Goal: Task Accomplishment & Management: Use online tool/utility

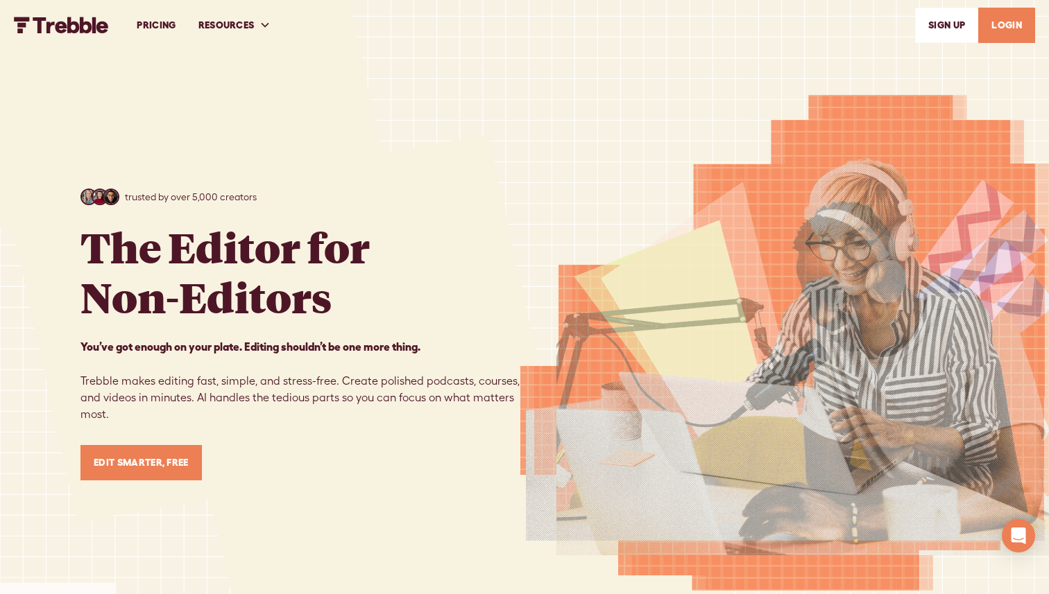
click at [940, 27] on link "SIGn UP" at bounding box center [946, 25] width 63 height 35
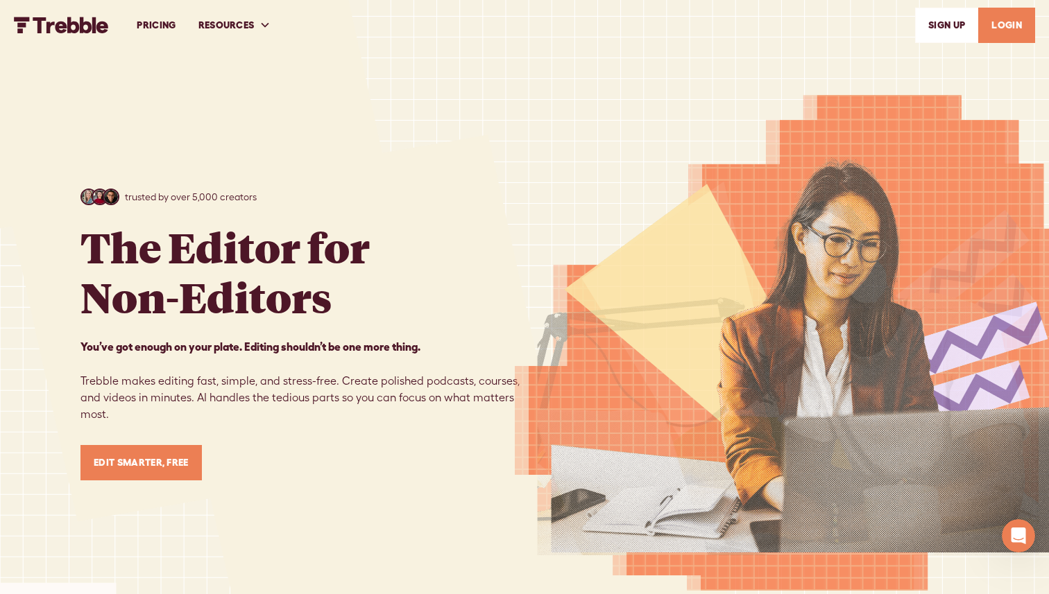
click at [1002, 33] on link "LOGIN" at bounding box center [1006, 25] width 57 height 35
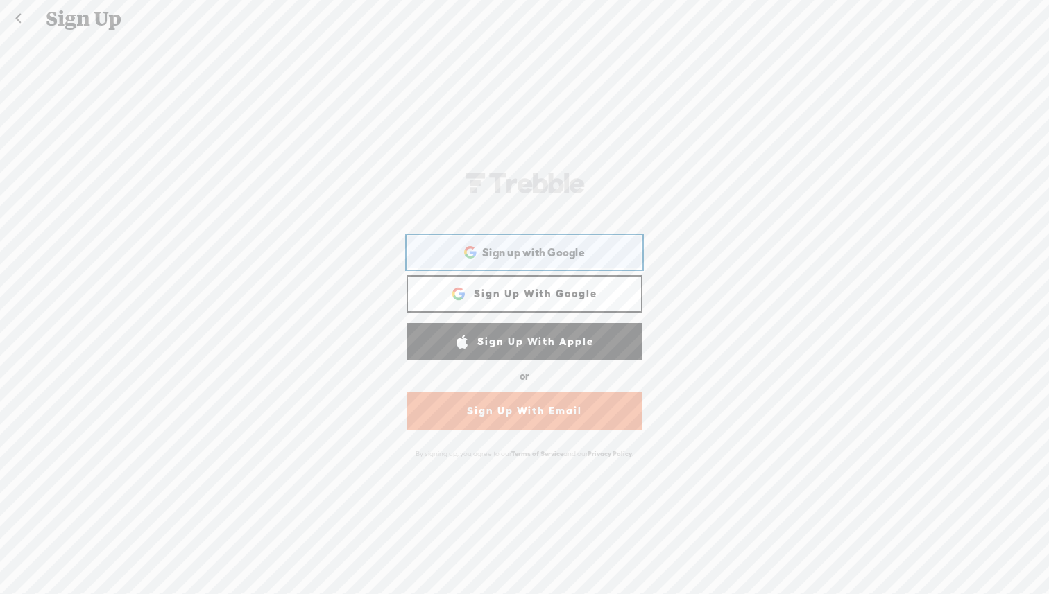
drag, startPoint x: 551, startPoint y: 256, endPoint x: 694, endPoint y: 137, distance: 185.7
click at [694, 137] on div "WEBB-58D2-V8V Sign Up With Facebook Sign up with Google Sign up with Google. Op…" at bounding box center [524, 314] width 1049 height 555
click at [711, 207] on div "WEBB-58D2-V8V Sign Up With Facebook Sign up with Google Sign up with Google. Op…" at bounding box center [524, 314] width 1049 height 555
click at [26, 17] on link at bounding box center [18, 19] width 35 height 36
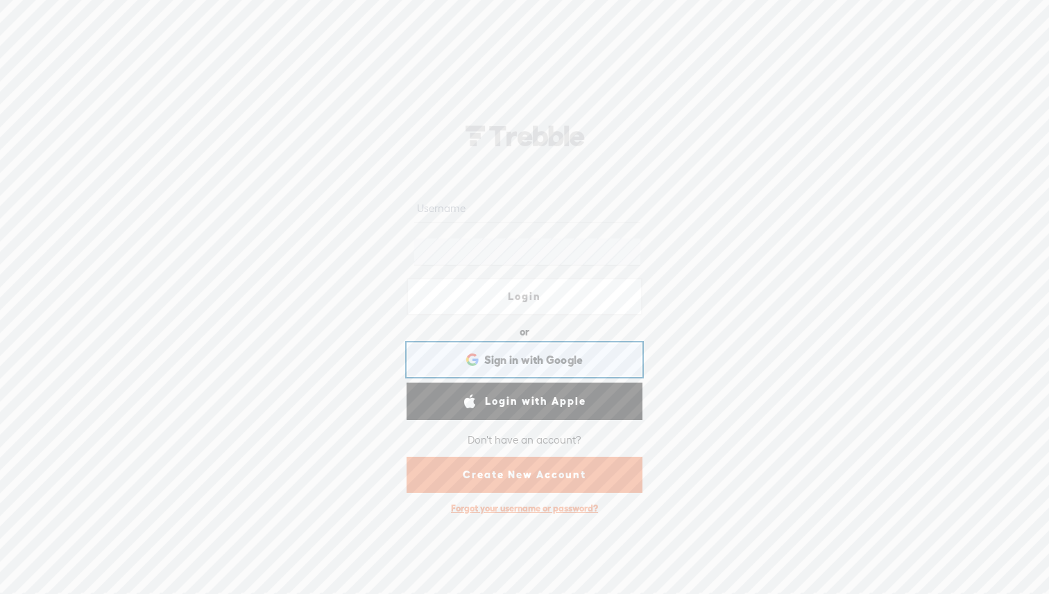
click at [566, 364] on span "Sign in with Google" at bounding box center [533, 360] width 99 height 15
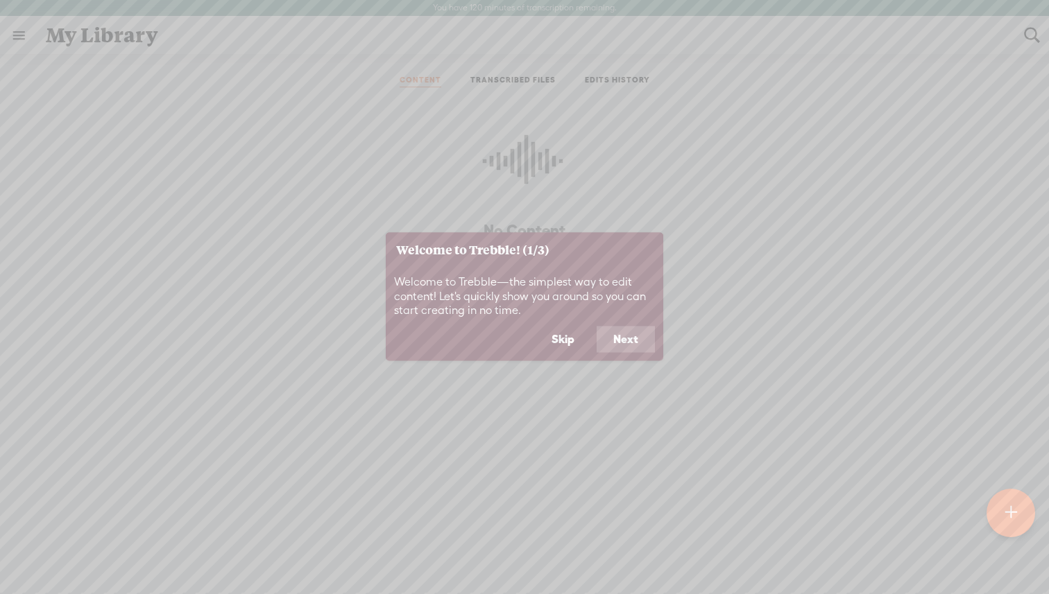
click at [638, 339] on button "Next" at bounding box center [625, 340] width 58 height 26
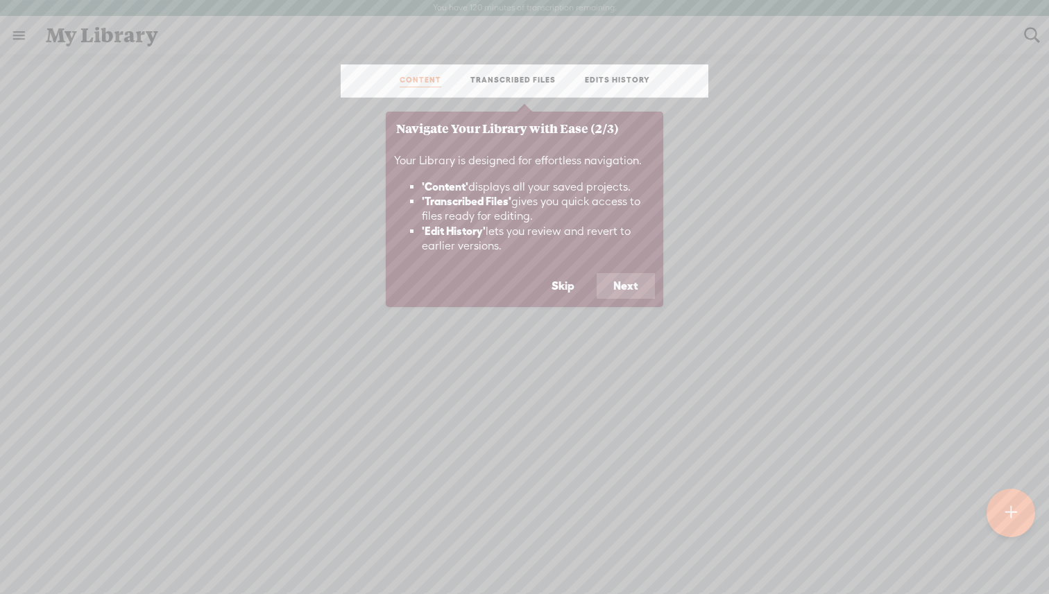
click at [641, 275] on button "Next" at bounding box center [625, 286] width 58 height 26
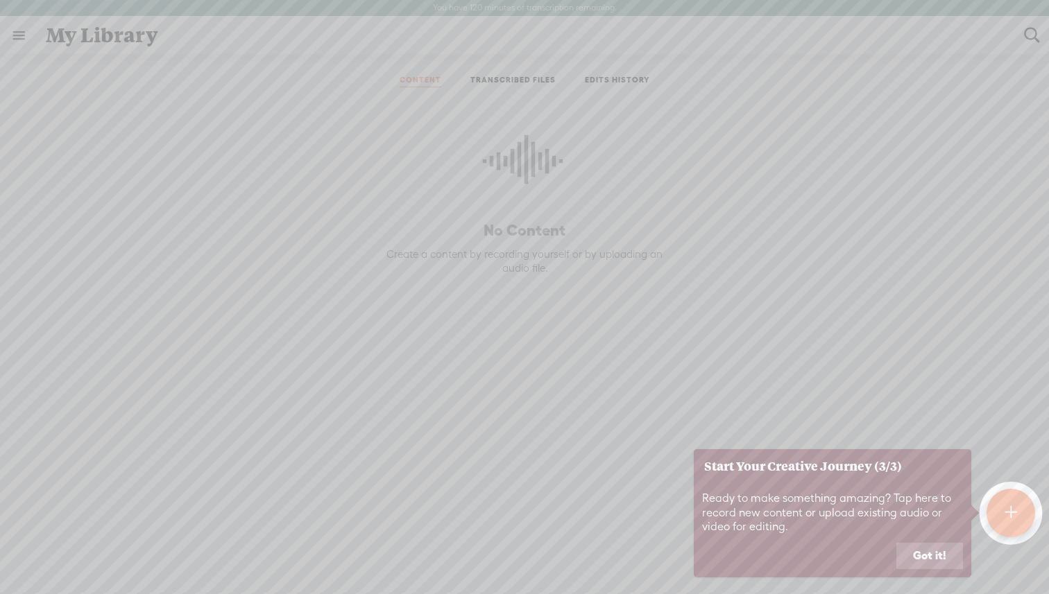
click at [938, 558] on button "Got it!" at bounding box center [929, 556] width 67 height 26
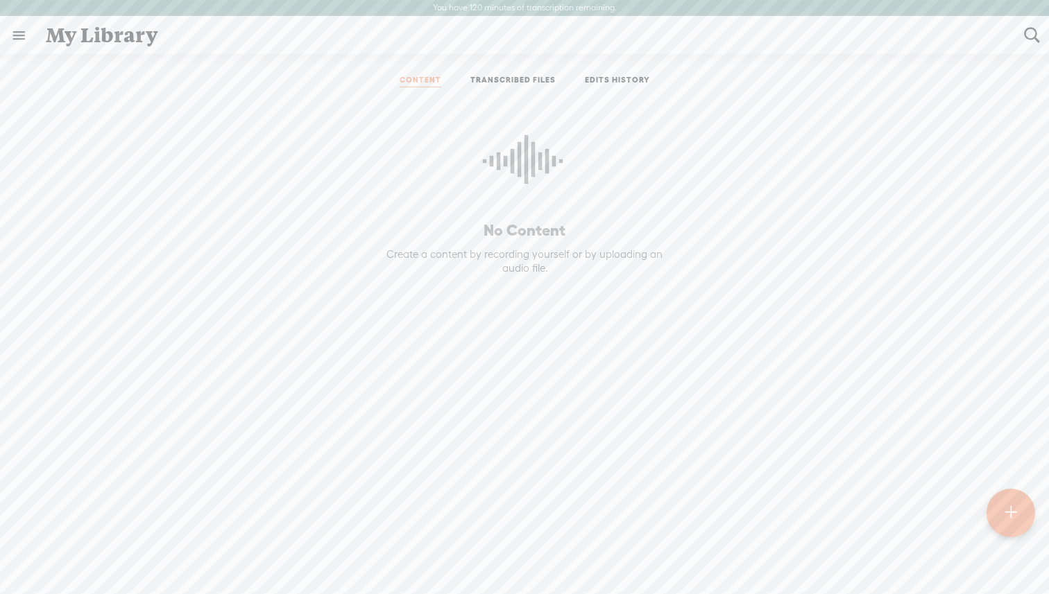
click at [15, 30] on link at bounding box center [19, 35] width 36 height 36
click at [51, 314] on div "MY LIBRARY" at bounding box center [81, 310] width 64 height 12
click at [1030, 516] on div at bounding box center [1010, 513] width 49 height 49
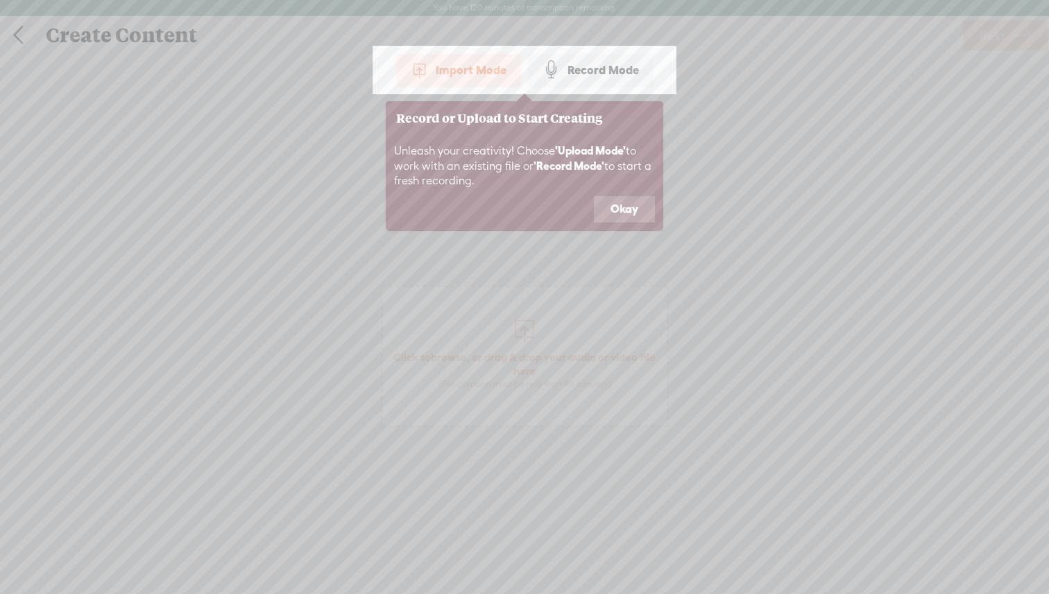
click at [619, 218] on button "Okay" at bounding box center [624, 209] width 61 height 26
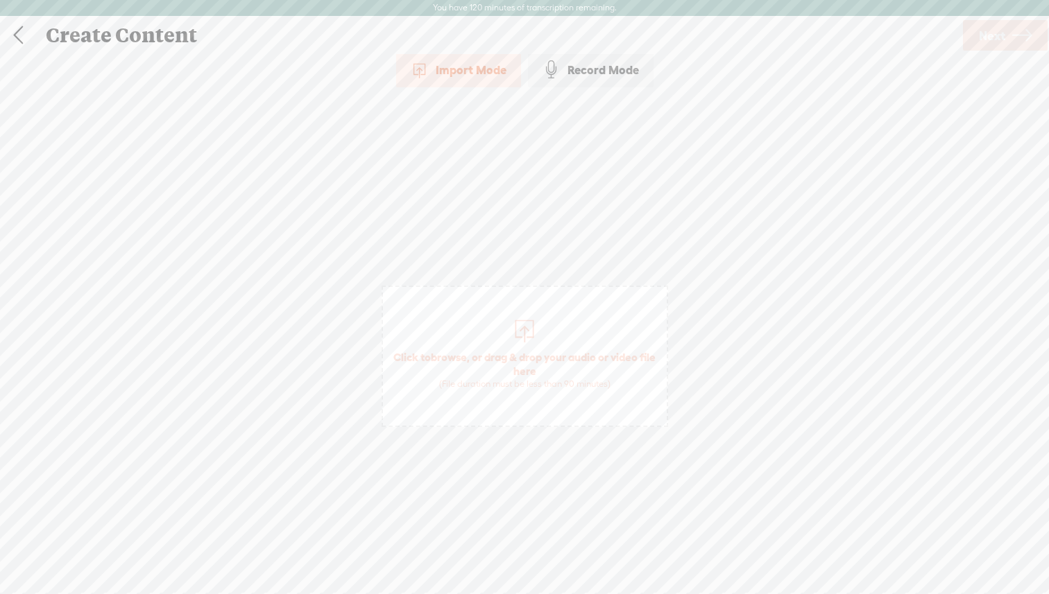
click at [532, 326] on div at bounding box center [524, 330] width 28 height 28
click at [1006, 37] on link "Next" at bounding box center [1005, 35] width 85 height 31
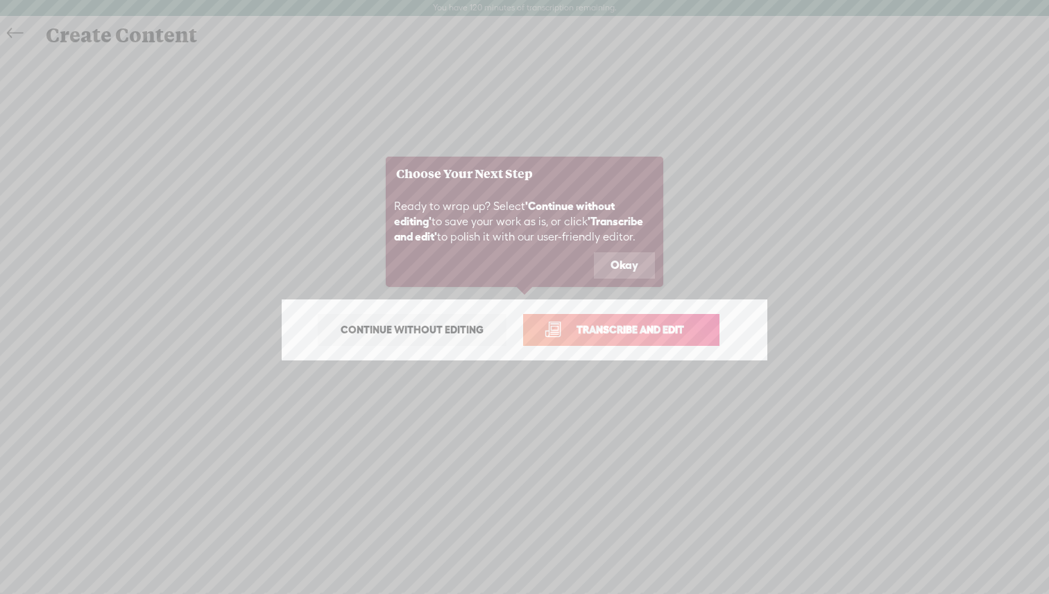
click at [664, 321] on link "Transcribe and edit" at bounding box center [621, 330] width 196 height 32
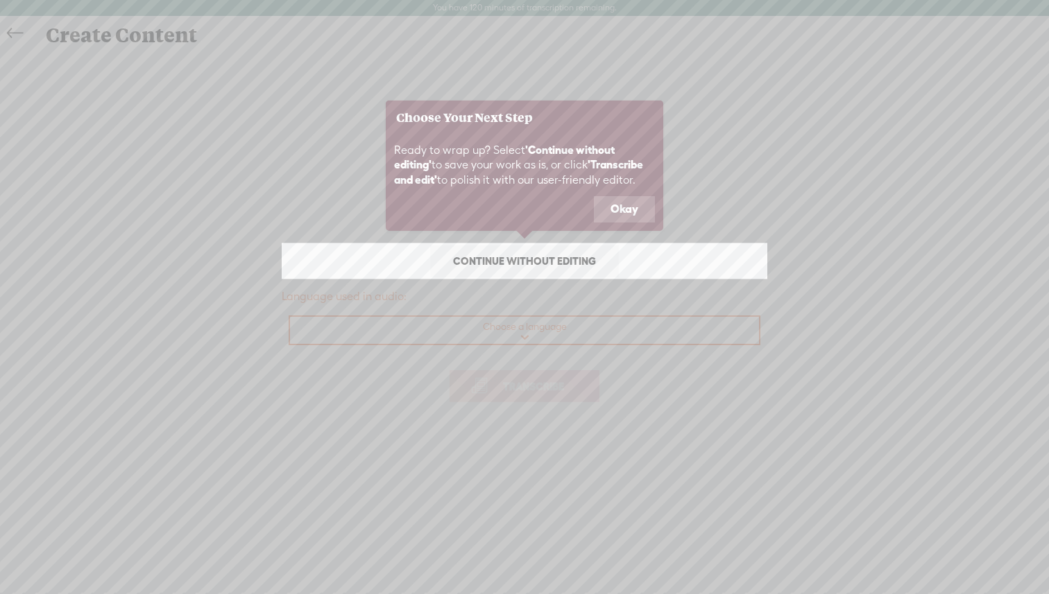
click at [630, 207] on button "Okay" at bounding box center [624, 209] width 61 height 26
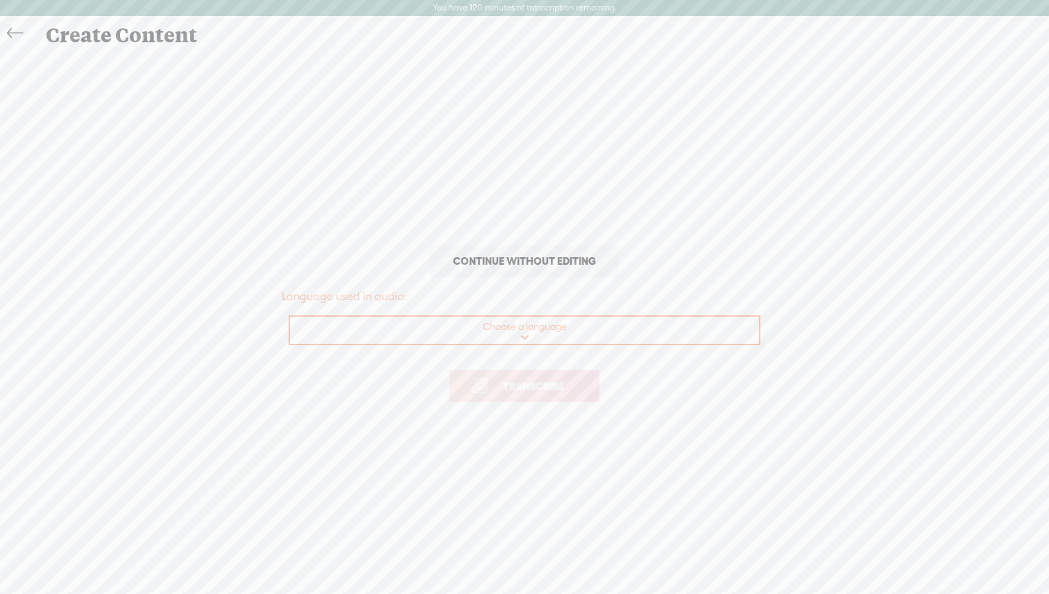
click at [605, 336] on select "Choose a language Afrikaans Albanian Amharic Arabic, Gulf Arabic, Modern Standa…" at bounding box center [525, 331] width 470 height 28
select select "en-[GEOGRAPHIC_DATA]"
click at [290, 317] on select "Choose a language Afrikaans Albanian Amharic Arabic, Gulf Arabic, Modern Standa…" at bounding box center [525, 331] width 470 height 28
click at [553, 403] on p "Transcribe" at bounding box center [524, 386] width 485 height 61
click at [562, 385] on span "Transcribe" at bounding box center [533, 387] width 90 height 16
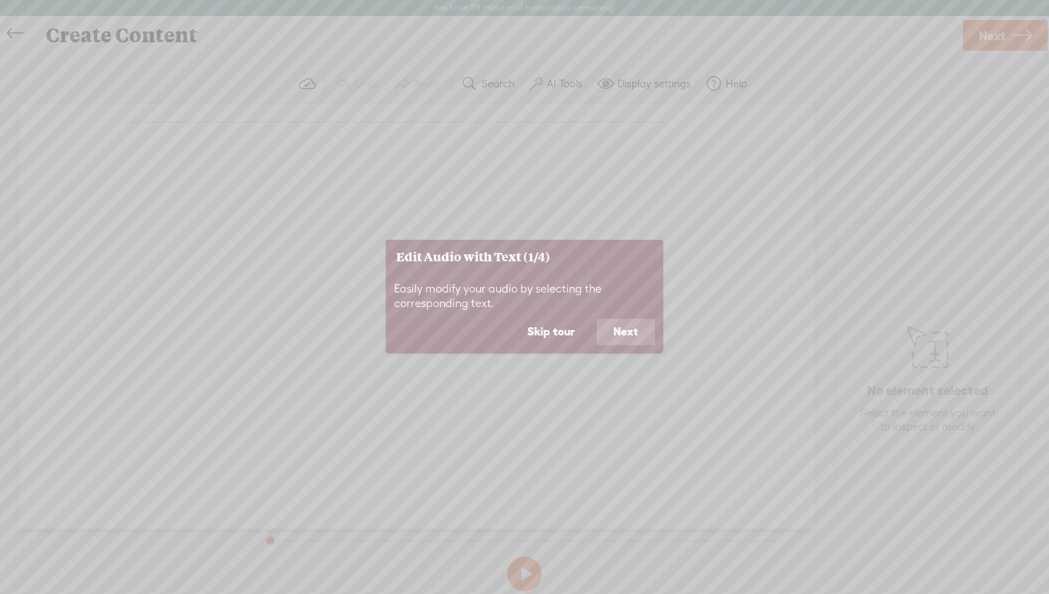
click at [627, 339] on button "Next" at bounding box center [625, 332] width 58 height 26
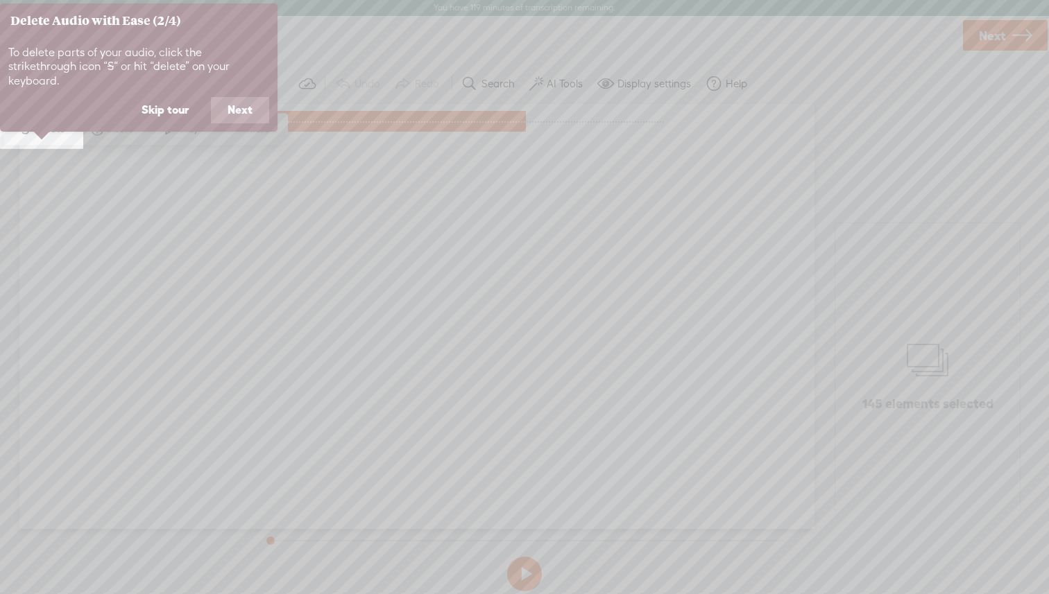
click at [239, 97] on button "Next" at bounding box center [240, 110] width 58 height 26
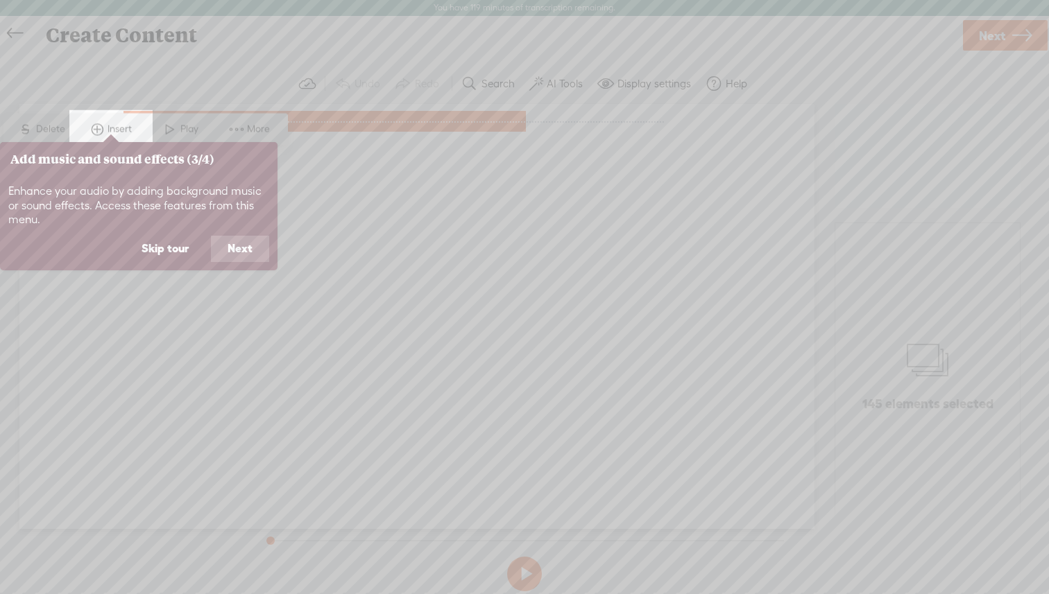
click at [249, 252] on button "Next" at bounding box center [240, 249] width 58 height 26
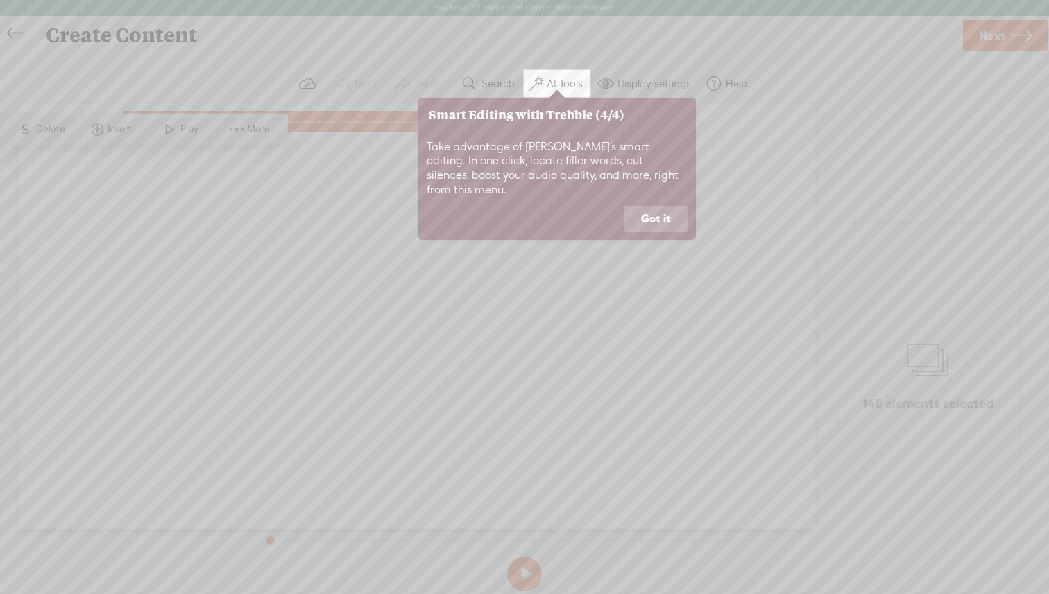
click at [661, 206] on button "Got it" at bounding box center [655, 219] width 63 height 26
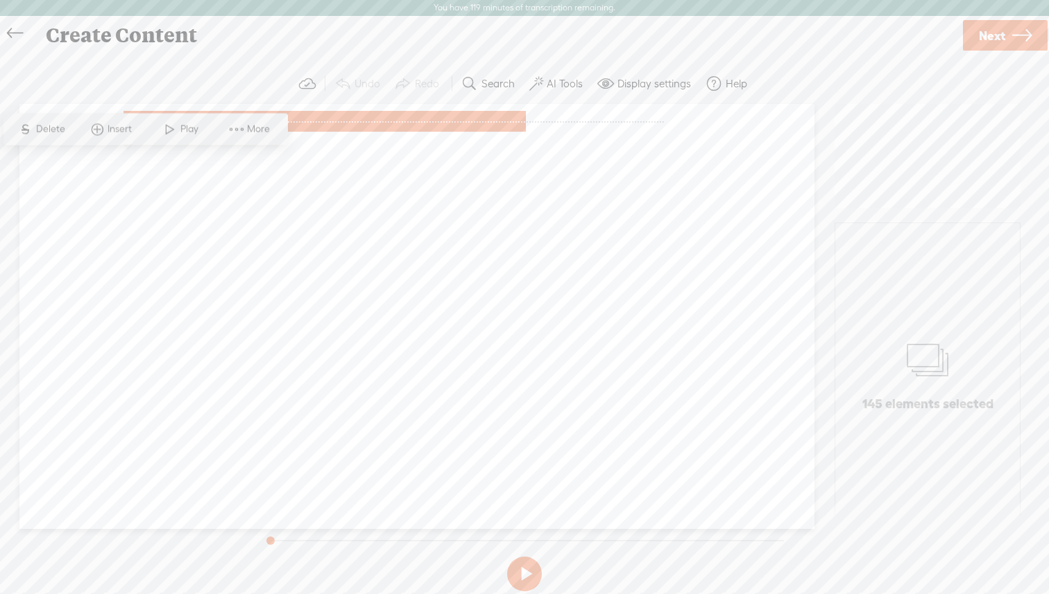
click at [163, 130] on span at bounding box center [170, 129] width 21 height 25
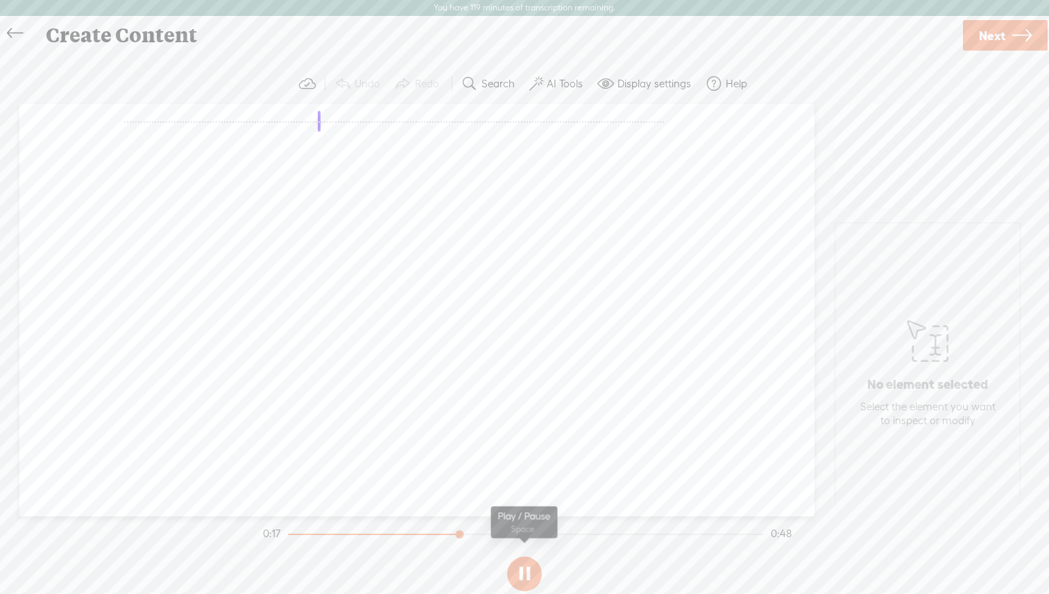
click at [518, 586] on button at bounding box center [524, 574] width 35 height 35
drag, startPoint x: 463, startPoint y: 536, endPoint x: 277, endPoint y: 516, distance: 187.0
click at [277, 516] on div "Trebble audio editor works best with Google Chrome or Firefox. Please switch yo…" at bounding box center [524, 330] width 1021 height 533
click at [388, 411] on div "Unknown · · · · · · · · · · · · · · · · · · · · · · · · · · · · · · · · · · · ·…" at bounding box center [416, 310] width 795 height 413
click at [504, 568] on section at bounding box center [524, 574] width 528 height 46
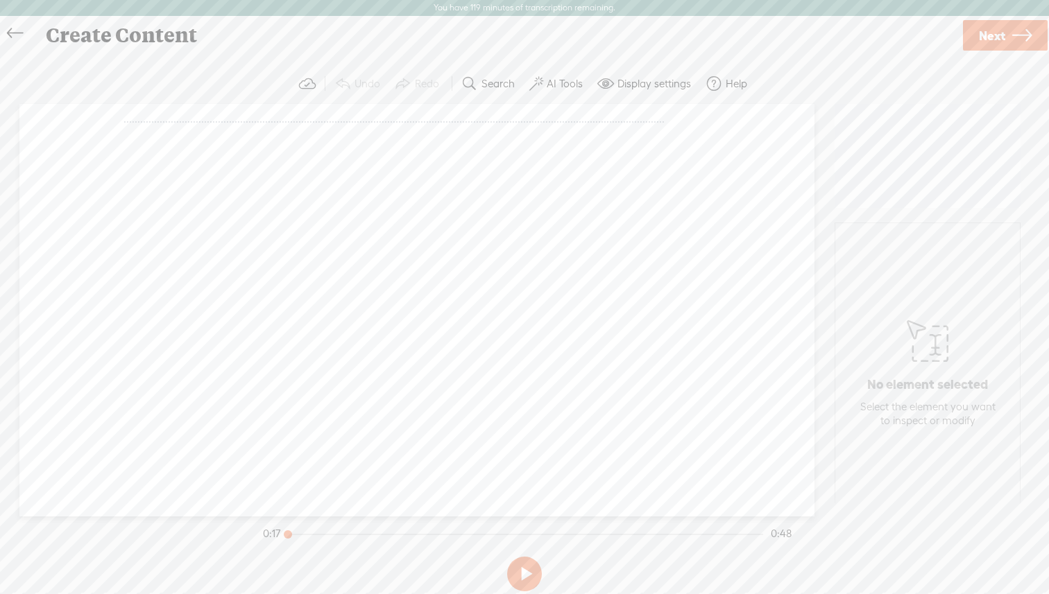
click at [289, 531] on div at bounding box center [289, 536] width 32 height 32
click at [111, 122] on div "Unknown · · · · · · · · · · · · · · · · · · · · · · · · · · · · · · · · · · · ·…" at bounding box center [416, 310] width 795 height 413
click at [126, 125] on span "·" at bounding box center [124, 121] width 3 height 21
drag, startPoint x: 140, startPoint y: 152, endPoint x: 154, endPoint y: 128, distance: 28.0
click at [154, 128] on div "· · · · · · · · · · · · · · · · · · · · · · · · · · · · · · · · · · · · · · · ·…" at bounding box center [416, 121] width 587 height 21
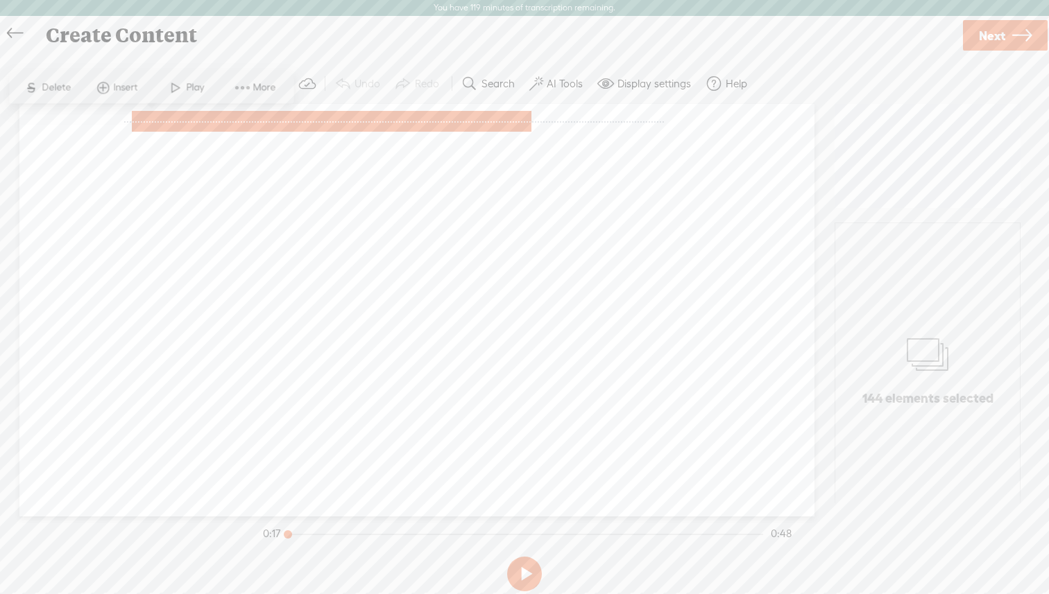
click at [175, 99] on span at bounding box center [175, 88] width 21 height 25
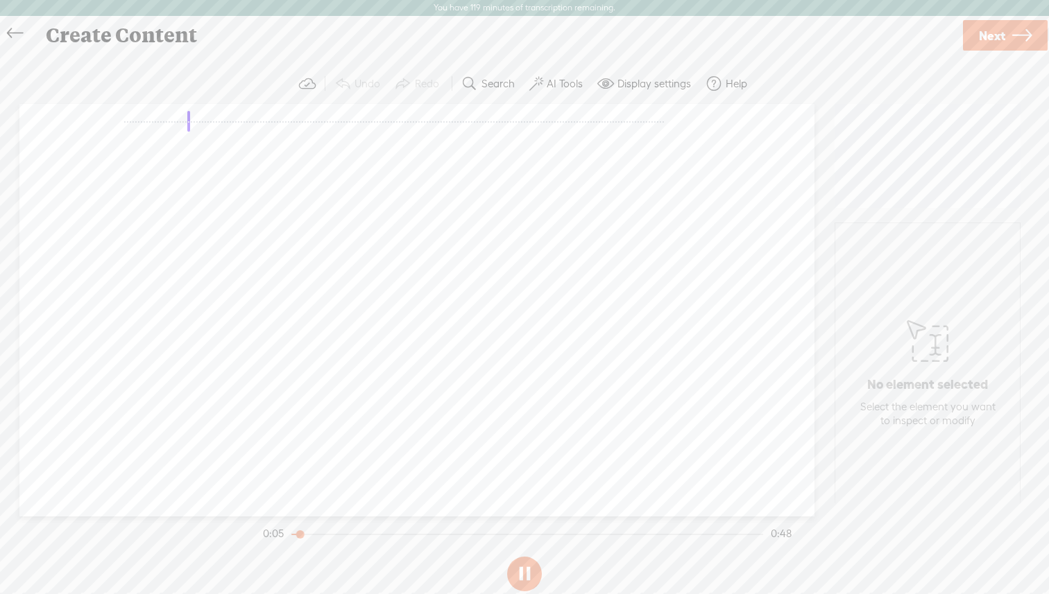
drag, startPoint x: 341, startPoint y: 531, endPoint x: 291, endPoint y: 531, distance: 50.6
click at [291, 531] on div at bounding box center [302, 536] width 32 height 32
click at [1032, 38] on link "Next" at bounding box center [1005, 35] width 85 height 31
click at [11, 33] on icon at bounding box center [15, 33] width 16 height 31
click at [732, 80] on label "Help" at bounding box center [735, 84] width 21 height 14
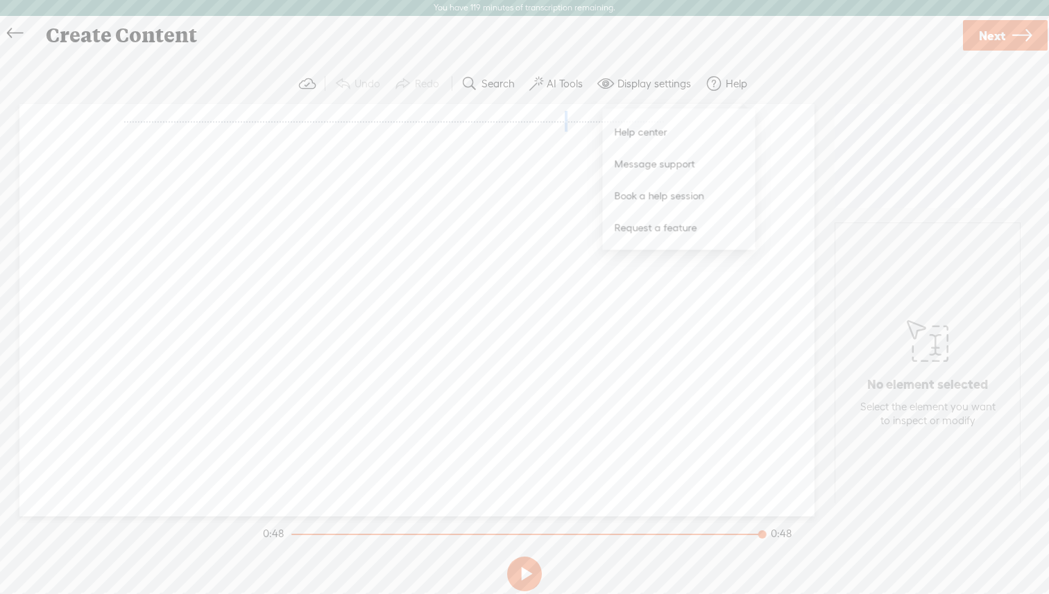
click at [565, 132] on span "·" at bounding box center [566, 121] width 3 height 21
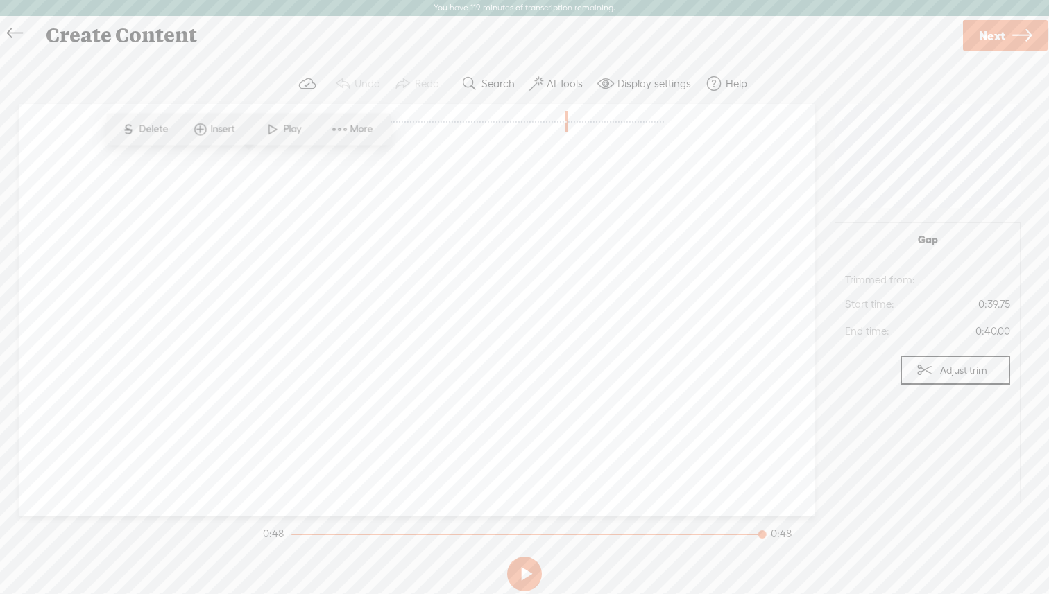
click at [163, 142] on div "Unknown · · · · · · · · · · · · · · · · · · · · · · · · · · · · · · · · · · · ·…" at bounding box center [416, 126] width 587 height 31
click at [190, 202] on div "Unknown · · · · · · · · · · · · · · · · · · · · · · · · · · · · · · · · · · · ·…" at bounding box center [416, 310] width 795 height 413
click at [157, 126] on span "Delete" at bounding box center [155, 130] width 33 height 14
click at [565, 128] on span "[S]" at bounding box center [572, 121] width 14 height 12
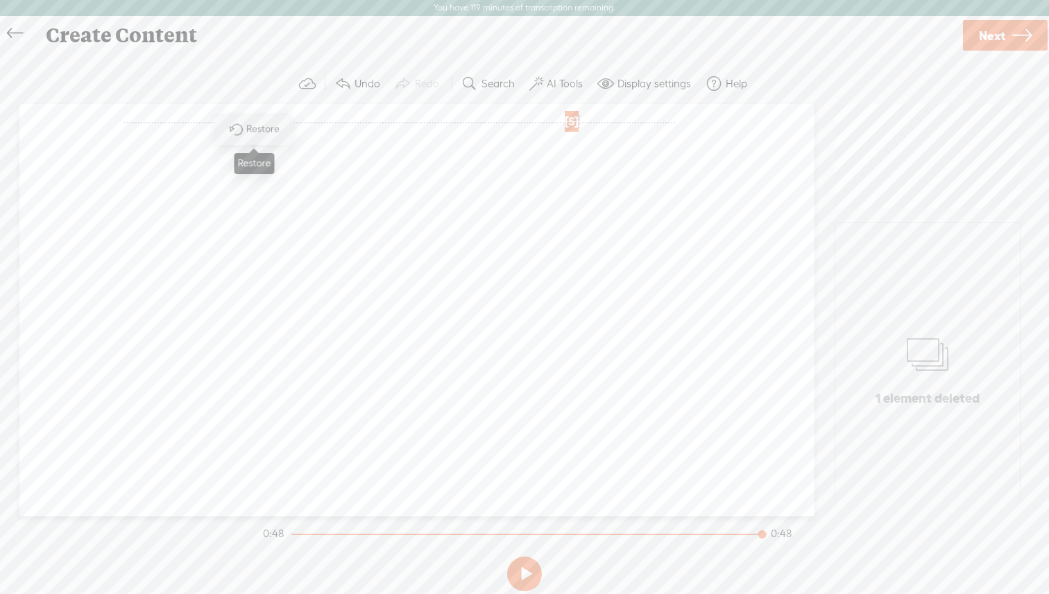
click at [261, 126] on span "Restore" at bounding box center [264, 130] width 37 height 14
click at [126, 119] on span "·" at bounding box center [124, 121] width 3 height 21
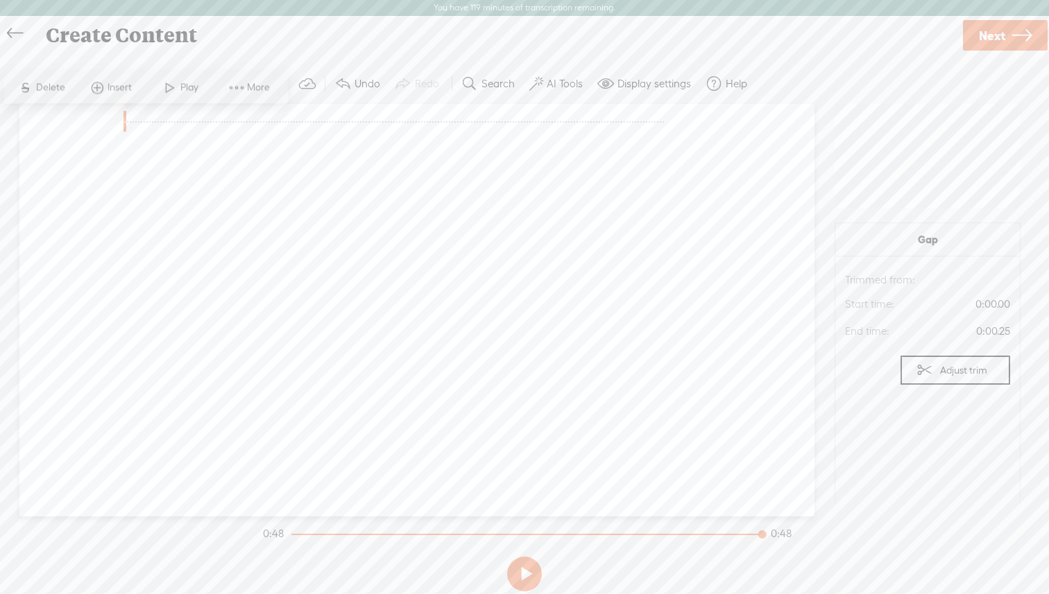
click at [53, 87] on span "Delete" at bounding box center [52, 88] width 33 height 14
drag, startPoint x: 139, startPoint y: 122, endPoint x: 171, endPoint y: 122, distance: 32.6
click at [171, 122] on div "[S] · · · · · · · · · · · · · · · · · · · · · · · · · · · · · · · · · · · · · ·…" at bounding box center [416, 121] width 587 height 21
click at [227, 216] on div "Unknown [S] · · · · · · · · · · · · · · · · · · · · · · · · · · · · · · · · · ·…" at bounding box center [416, 310] width 795 height 413
drag, startPoint x: 166, startPoint y: 119, endPoint x: 258, endPoint y: 117, distance: 92.3
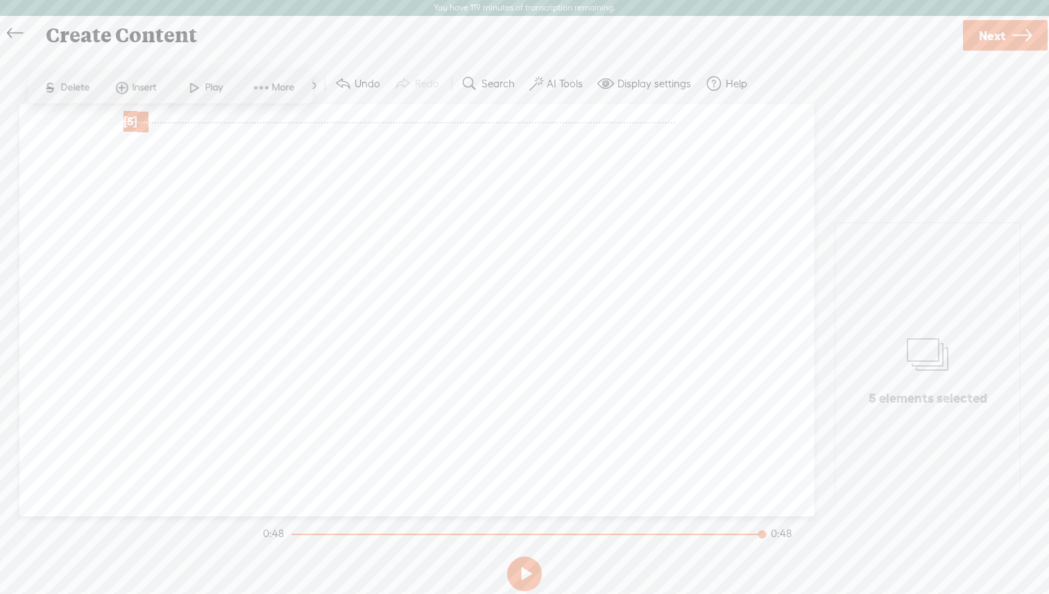
click at [258, 117] on div "[S] · · · · · · · · · · · · · · · · · · · · · · · · · · · · · · · · · · · · · ·…" at bounding box center [416, 121] width 587 height 21
click at [165, 121] on span "·" at bounding box center [163, 122] width 3 height 21
click at [134, 120] on span "[S]" at bounding box center [130, 121] width 14 height 12
drag, startPoint x: 140, startPoint y: 122, endPoint x: 174, endPoint y: 112, distance: 35.5
click at [174, 112] on div "[S] · · · · · · · · · · · · · · · · · · · · · · · · · · · · · · · · · · · · · ·…" at bounding box center [416, 121] width 587 height 21
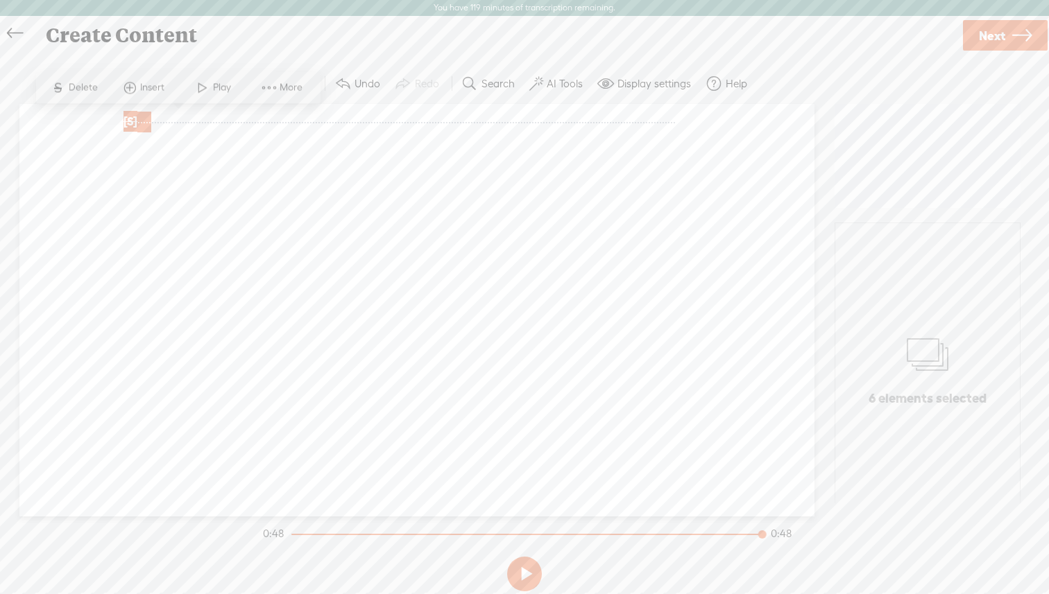
click at [189, 257] on div "Unknown [S] · · · · · · · · · · · · · · · · · · · · · · · · · · · · · · · · · ·…" at bounding box center [416, 310] width 795 height 413
click at [208, 92] on span at bounding box center [202, 88] width 21 height 25
click at [234, 143] on div "Unknown [S] · · · · · · · · · · · · · · · · · · · · · · · · · · · · · · · · · ·…" at bounding box center [416, 127] width 587 height 32
click at [525, 558] on button at bounding box center [524, 574] width 35 height 35
click at [143, 121] on span "·" at bounding box center [141, 122] width 3 height 21
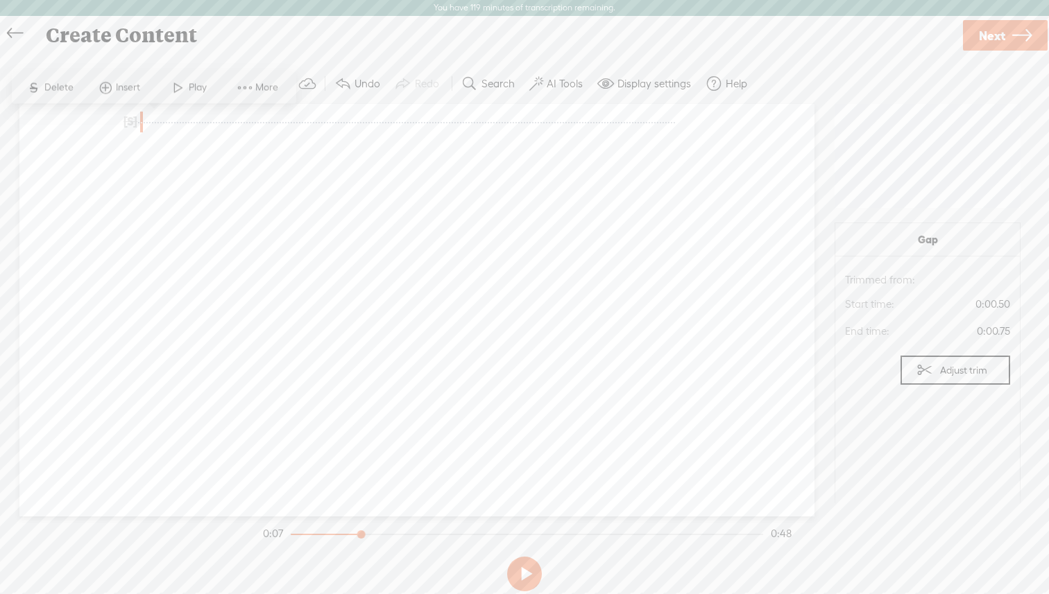
click at [64, 85] on span "Delete" at bounding box center [60, 88] width 33 height 14
drag, startPoint x: 151, startPoint y: 118, endPoint x: 130, endPoint y: 118, distance: 21.5
click at [130, 118] on div "[S] · · [S] · · · · · · · · · · · · · · · · · · · · · · · · · · · · · · · · · ·…" at bounding box center [416, 132] width 587 height 42
click at [359, 132] on span "·" at bounding box center [360, 122] width 3 height 21
click at [180, 164] on div "Unknown [S] · · [S] · · · · · · · · · · · · · · · · · · · · · · · · · · · · · ·…" at bounding box center [416, 137] width 587 height 53
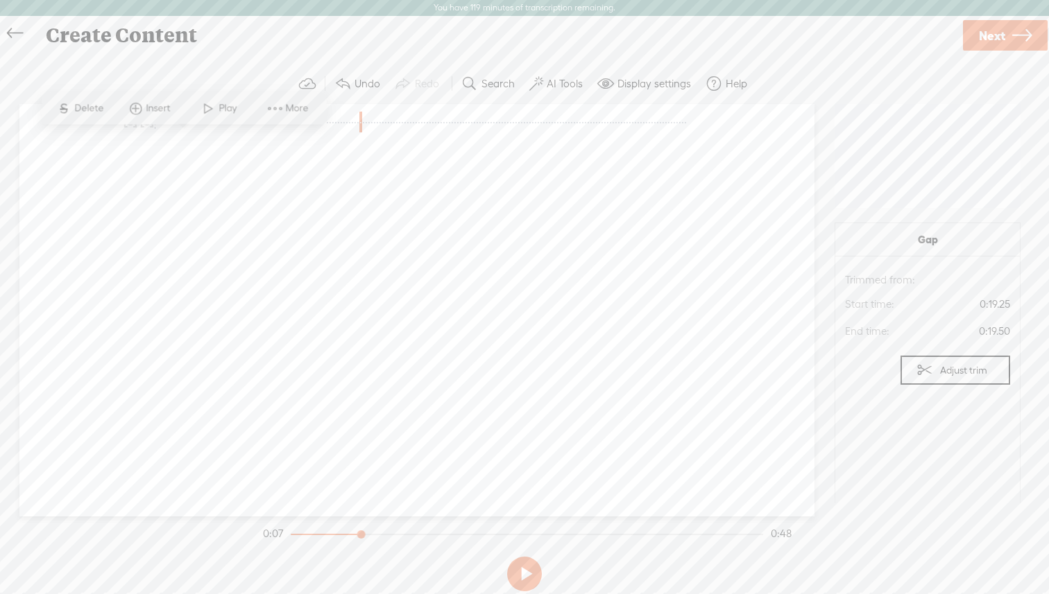
click at [155, 164] on div "Unknown [S] · · [S] · · · · · · · · · · · · · · · · · · · · · · · · · · · · · ·…" at bounding box center [416, 137] width 587 height 53
click at [126, 164] on div "Unknown [S] · · [S] · · · · · · · · · · · · · · · · · · · · · · · · · · · · · ·…" at bounding box center [416, 137] width 587 height 53
drag, startPoint x: 185, startPoint y: 119, endPoint x: 125, endPoint y: 121, distance: 60.4
click at [125, 121] on div "[S] · · [S] · · · · · · · · · · · · · · · · · · · · · · · · · · · · · · · · · ·…" at bounding box center [416, 132] width 587 height 42
click at [334, 132] on div at bounding box center [341, 121] width 14 height 21
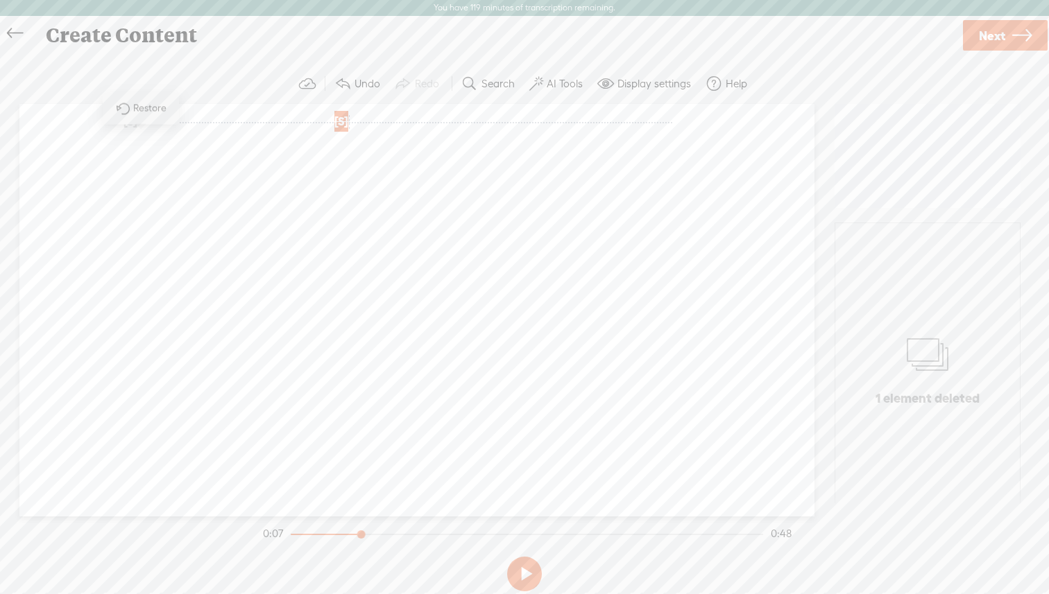
click at [139, 113] on span "Restore" at bounding box center [151, 109] width 37 height 14
drag, startPoint x: 360, startPoint y: 531, endPoint x: 291, endPoint y: 531, distance: 68.7
click at [291, 531] on div at bounding box center [294, 536] width 32 height 32
click at [527, 576] on button at bounding box center [524, 574] width 35 height 35
click at [529, 577] on button at bounding box center [524, 574] width 35 height 35
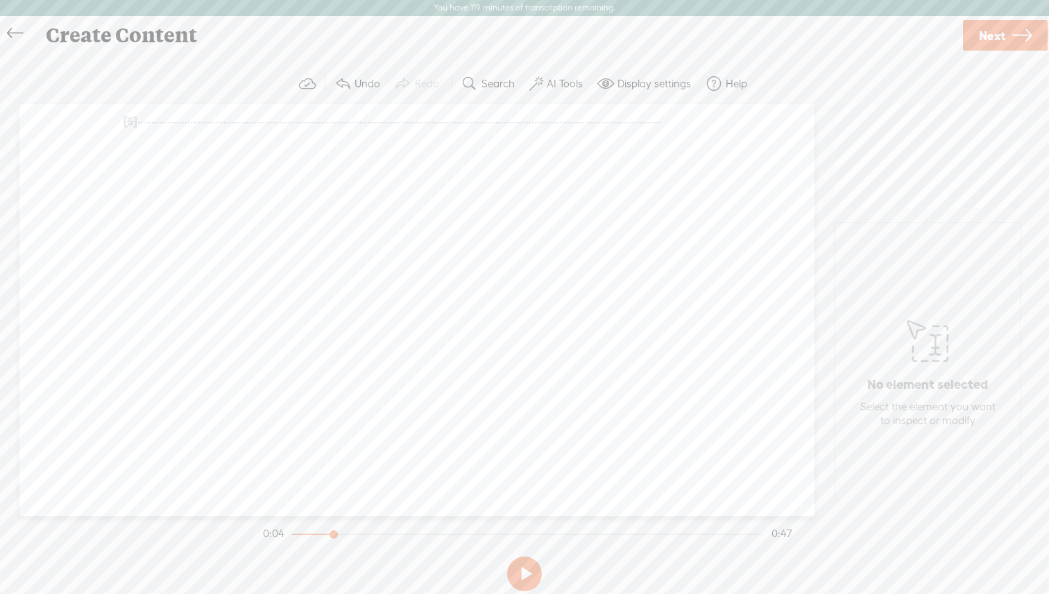
click at [143, 130] on span "·" at bounding box center [141, 122] width 3 height 21
click at [140, 121] on span "·" at bounding box center [138, 122] width 3 height 21
click at [47, 90] on span "Delete" at bounding box center [52, 88] width 33 height 14
click at [137, 121] on span "[S]" at bounding box center [130, 121] width 14 height 12
click at [144, 121] on span "[S]" at bounding box center [144, 121] width 14 height 12
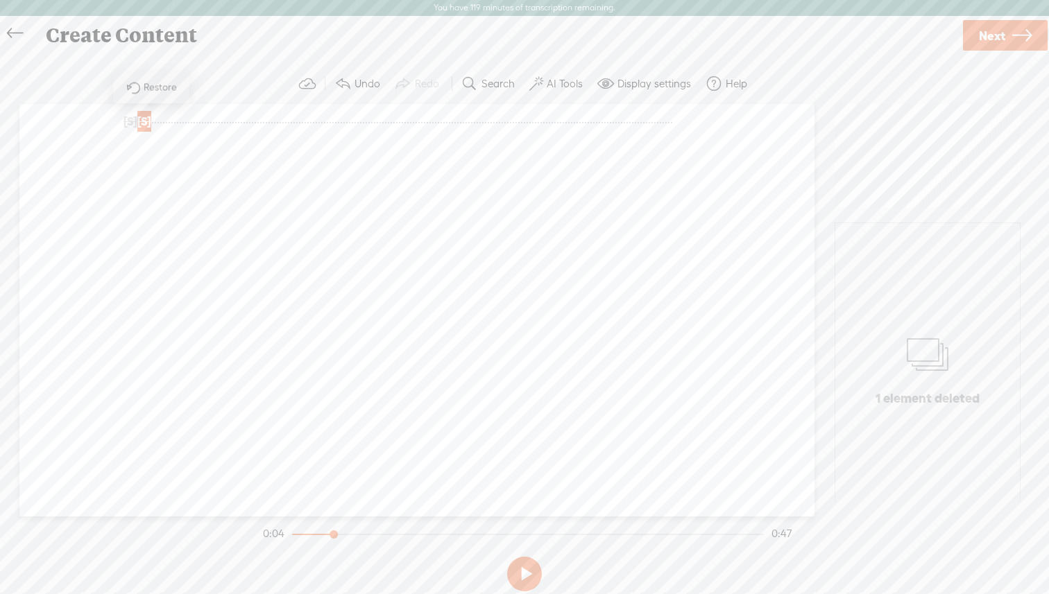
drag, startPoint x: 166, startPoint y: 121, endPoint x: 89, endPoint y: 106, distance: 77.8
click at [89, 106] on div "Unknown [S] · · · · · · [S] · · · · · · · · · · · · · · · · · · · · · · · · · ·…" at bounding box center [416, 310] width 795 height 413
click at [235, 90] on span at bounding box center [236, 88] width 21 height 25
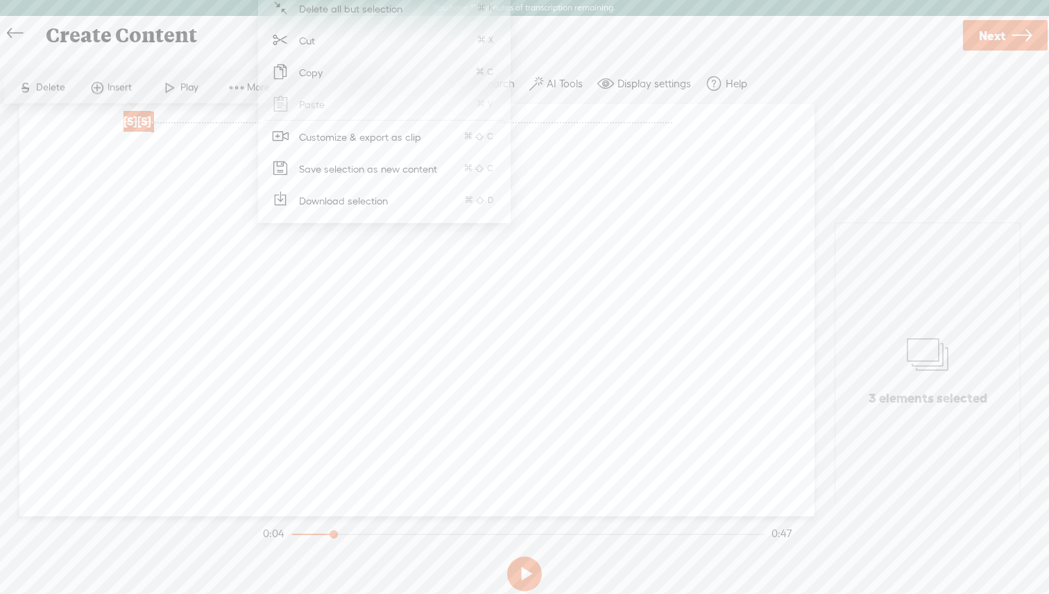
drag, startPoint x: 289, startPoint y: 42, endPoint x: 166, endPoint y: 162, distance: 171.2
click at [166, 160] on body "You have 119 minutes of transcription remaining. Upgrade to increase your limit…" at bounding box center [524, 296] width 1049 height 593
click at [154, 123] on span "·" at bounding box center [152, 122] width 3 height 21
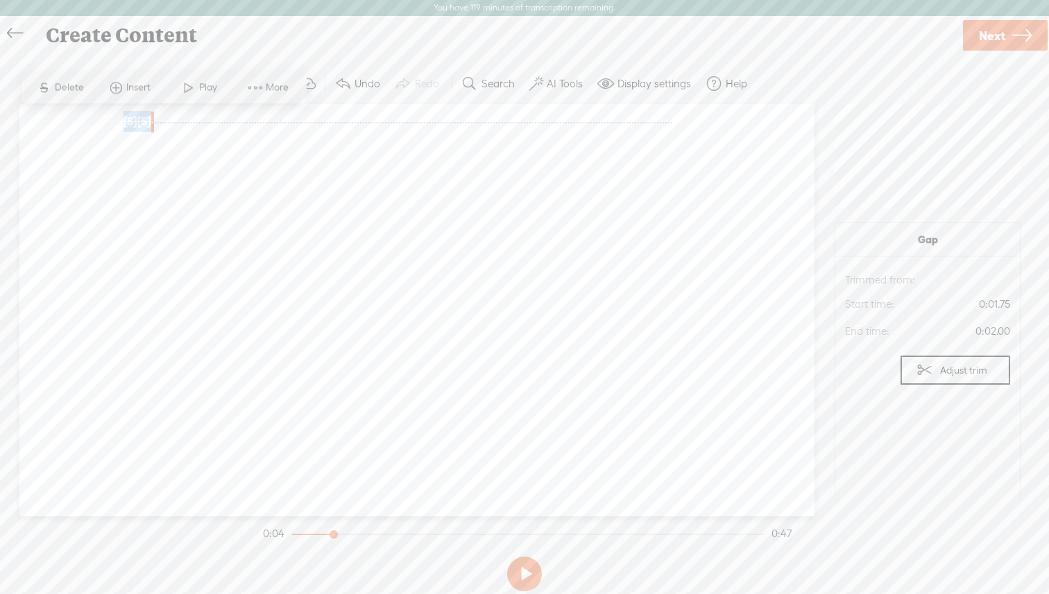
drag, startPoint x: 160, startPoint y: 119, endPoint x: 120, endPoint y: 114, distance: 40.4
click at [120, 114] on div "Unknown [S] · · · · · · [S] · · · · · · · · · · · · · · · · · · · · · · · · · ·…" at bounding box center [416, 310] width 795 height 413
click at [137, 186] on div "Unknown [S] · · · · · · [S] · · · · · · · · · · · · · · · · · · · · · · · · · ·…" at bounding box center [416, 310] width 795 height 413
click at [247, 87] on span "More" at bounding box center [260, 88] width 26 height 14
click at [121, 200] on div "Unknown [S] · · · · · · · · · · · · · · · · · · · · · · · · · · · · · · · · · ·…" at bounding box center [416, 310] width 795 height 413
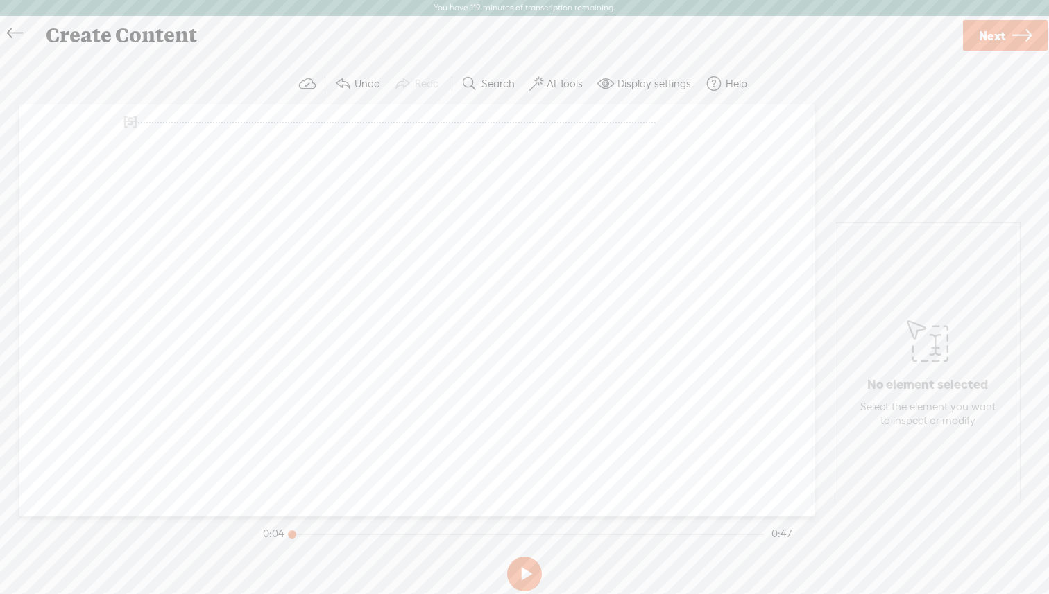
drag, startPoint x: 334, startPoint y: 531, endPoint x: 290, endPoint y: 531, distance: 44.4
click at [290, 531] on div at bounding box center [293, 536] width 32 height 32
click at [522, 572] on button at bounding box center [524, 574] width 35 height 35
drag, startPoint x: 420, startPoint y: 531, endPoint x: 265, endPoint y: 530, distance: 155.4
click at [265, 530] on section "0:13 0:46" at bounding box center [527, 534] width 534 height 35
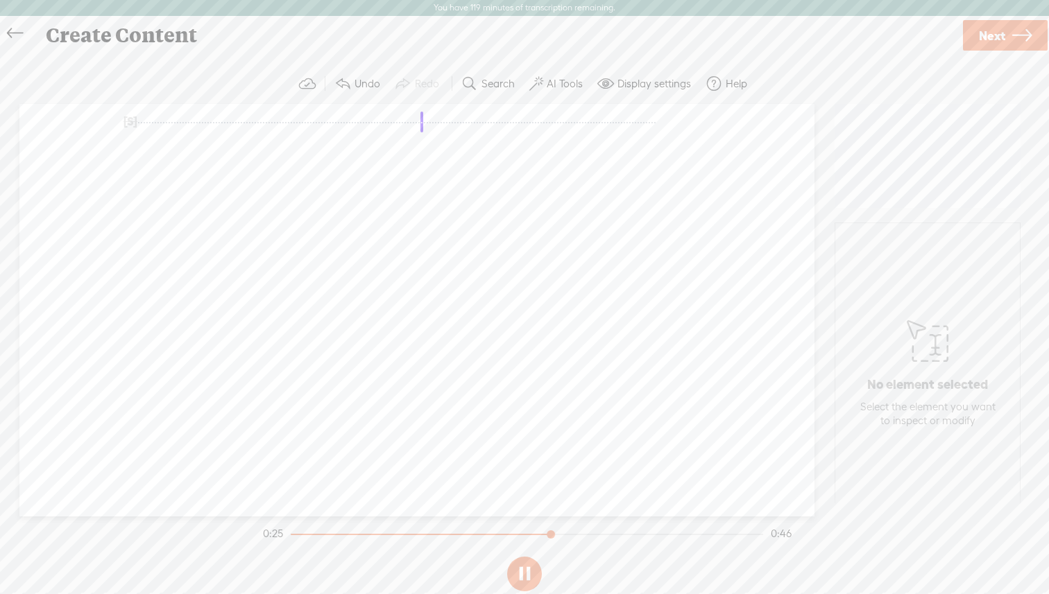
click at [370, 231] on div "Unknown [S] · · · · · · · · · · · · · · · · · · · · · · · · · · · · · · · · · ·…" at bounding box center [416, 310] width 795 height 413
click at [535, 571] on button at bounding box center [524, 574] width 35 height 35
drag, startPoint x: 148, startPoint y: 124, endPoint x: 368, endPoint y: 193, distance: 229.9
click at [368, 193] on div "Unknown [S] · · · · · · · · · · · · · · · · · · · · · · · · · · · · · · · · · ·…" at bounding box center [416, 310] width 795 height 413
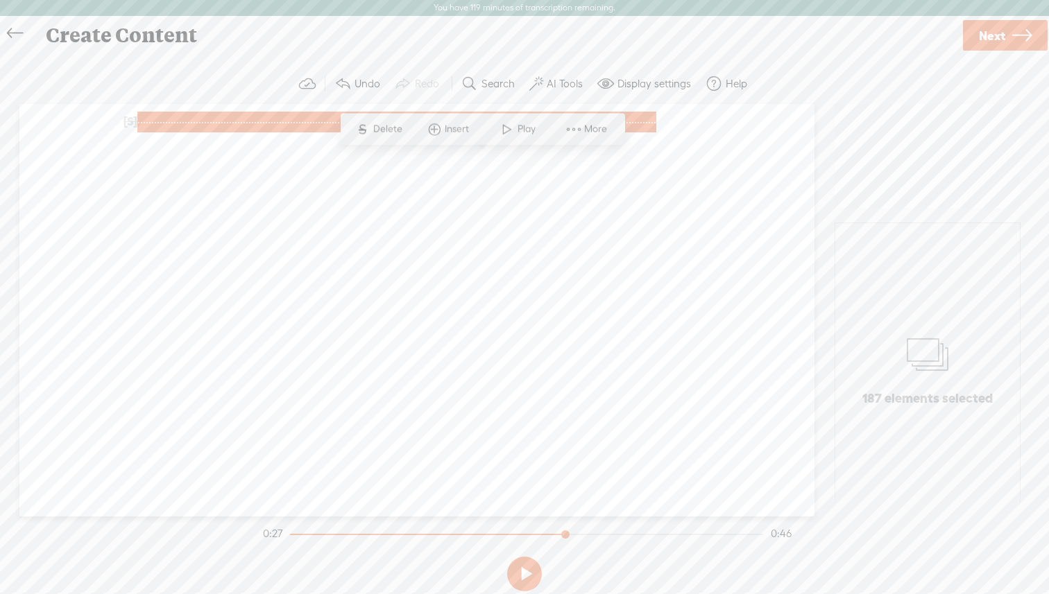
click at [561, 135] on span "More" at bounding box center [586, 129] width 69 height 25
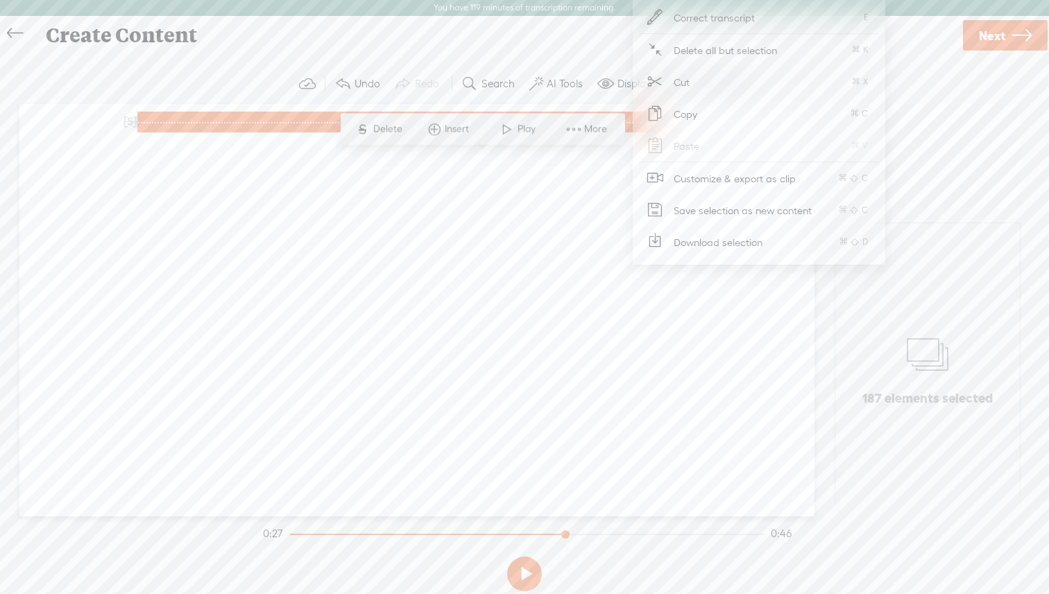
click at [784, 184] on span "Customize & export as clip" at bounding box center [734, 178] width 177 height 31
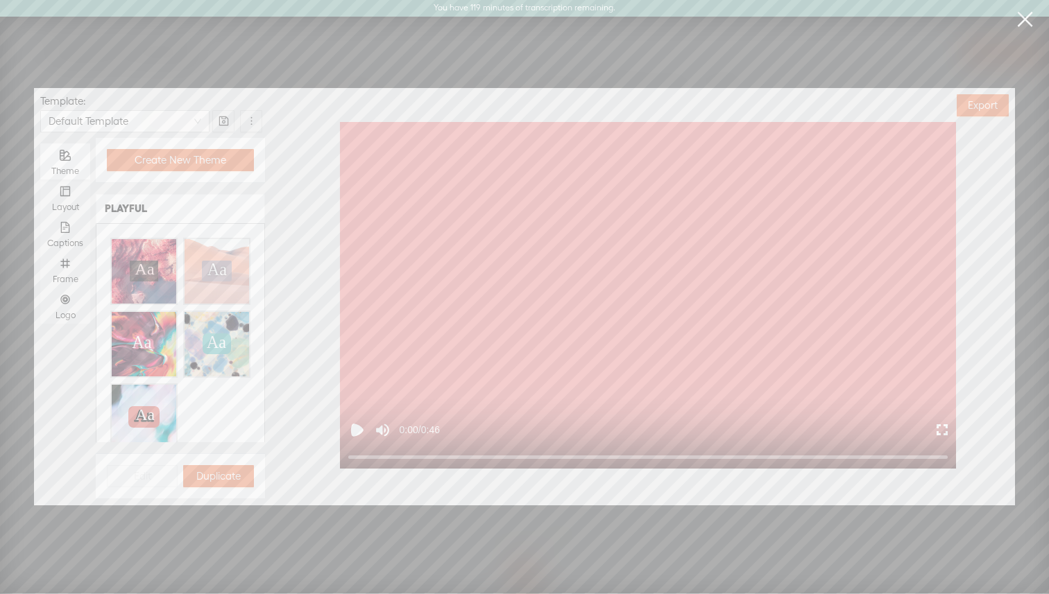
click at [1029, 26] on link at bounding box center [1024, 19] width 35 height 39
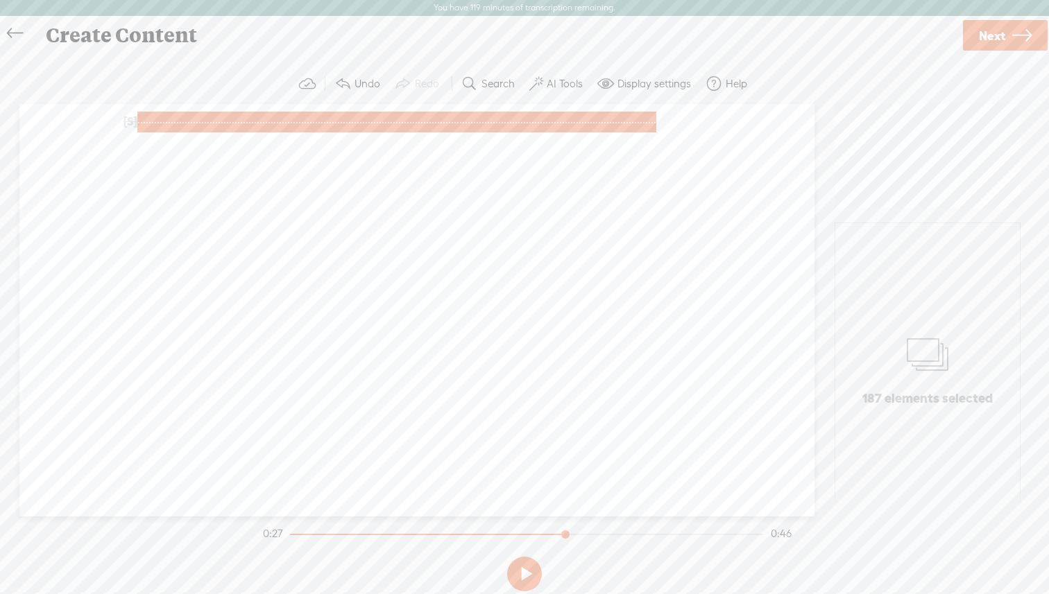
click at [807, 259] on div "Unknown [S] · · · · · · · · · · · · · · · · · · · · · · · · · · · · · · · · · ·…" at bounding box center [416, 310] width 795 height 413
click at [924, 360] on icon at bounding box center [927, 355] width 42 height 71
click at [1001, 44] on span "Next" at bounding box center [992, 35] width 26 height 35
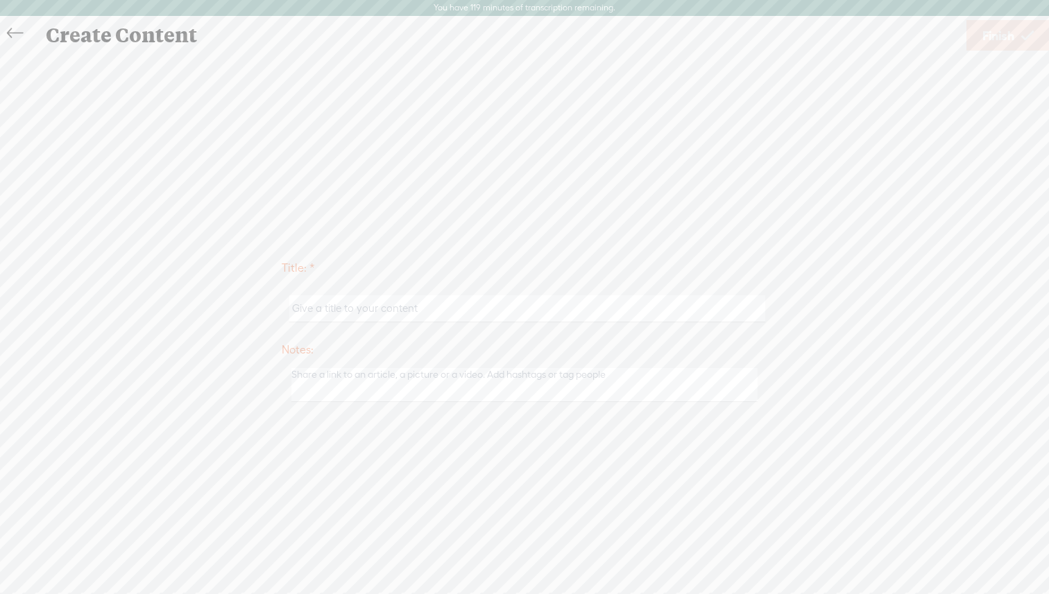
click at [993, 51] on div "Use text-to-audio Use voice actor Record From This Browser Use pre-recorded aud…" at bounding box center [1007, 35] width 83 height 36
click at [560, 320] on input "text" at bounding box center [526, 308] width 475 height 27
type input "D"
type input "Part 1 open door"
click at [999, 29] on span "Finish" at bounding box center [998, 35] width 32 height 35
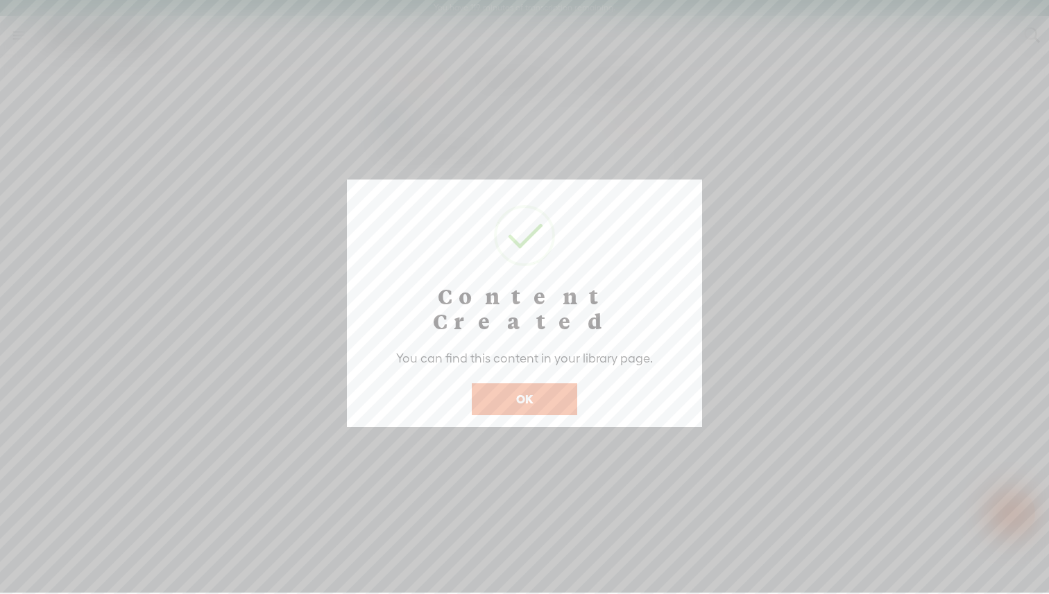
click at [539, 385] on button "OK" at bounding box center [524, 400] width 105 height 32
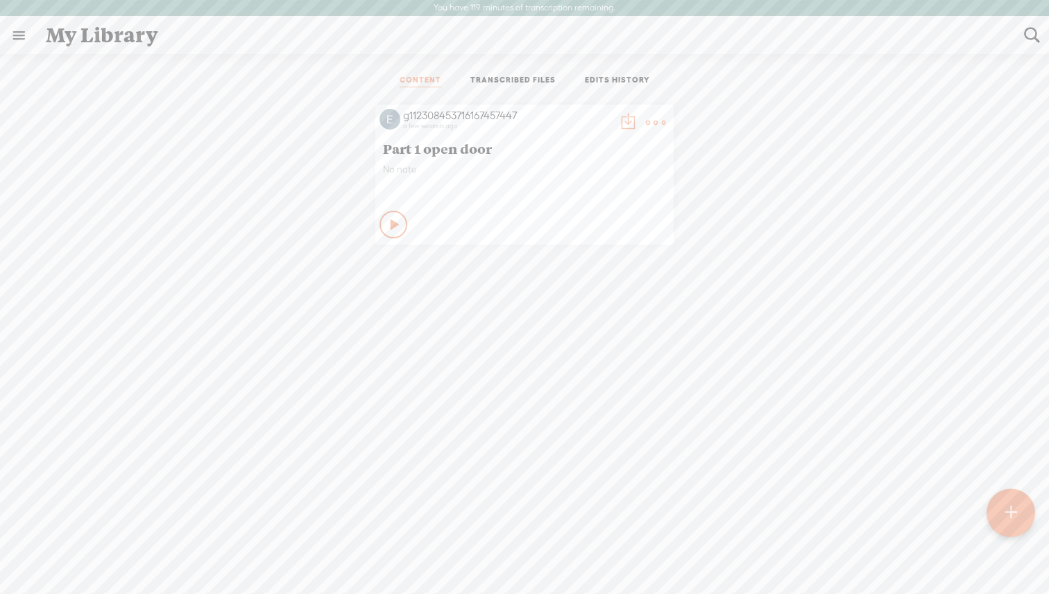
click at [391, 230] on icon at bounding box center [395, 225] width 14 height 14
click at [517, 80] on link "TRANSCRIBED FILES" at bounding box center [512, 81] width 85 height 12
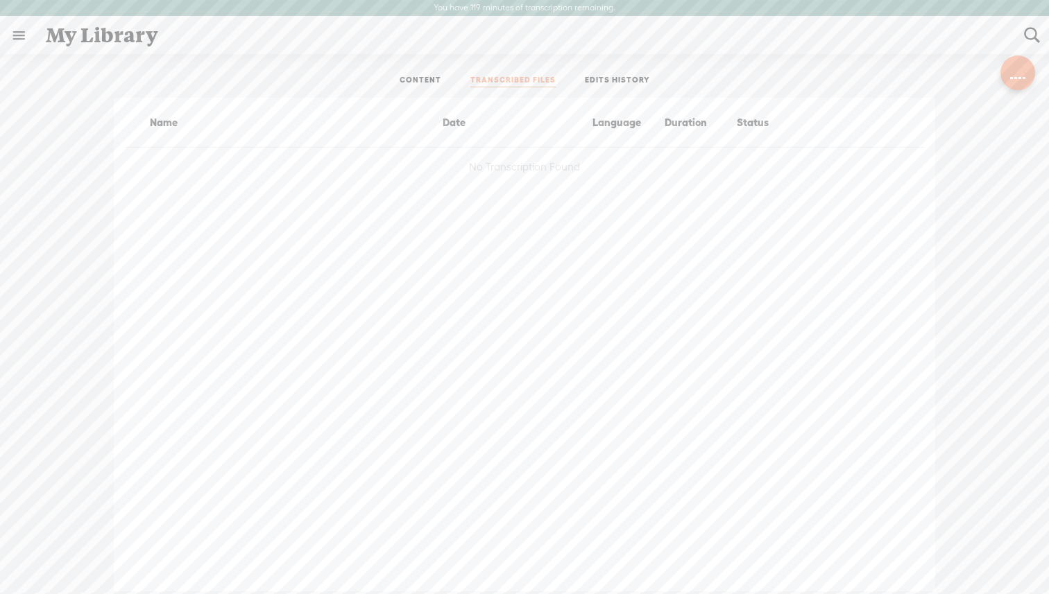
click at [613, 77] on link "EDITS HISTORY" at bounding box center [617, 81] width 65 height 12
click at [427, 78] on link "CONTENT" at bounding box center [420, 81] width 42 height 12
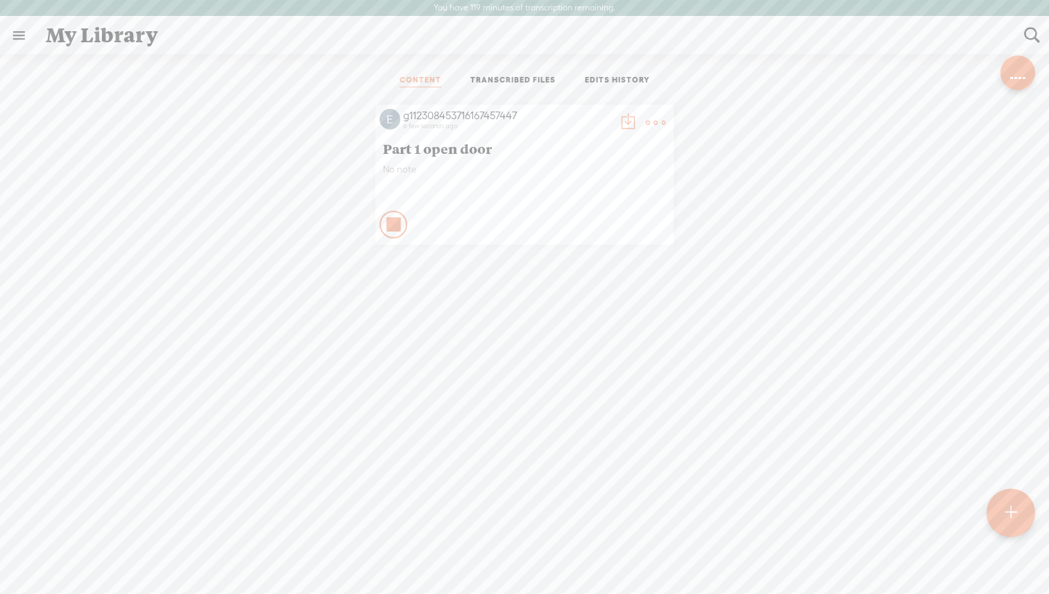
click at [653, 117] on t at bounding box center [655, 122] width 19 height 19
click at [601, 262] on link "Rendering Video..." at bounding box center [589, 265] width 139 height 32
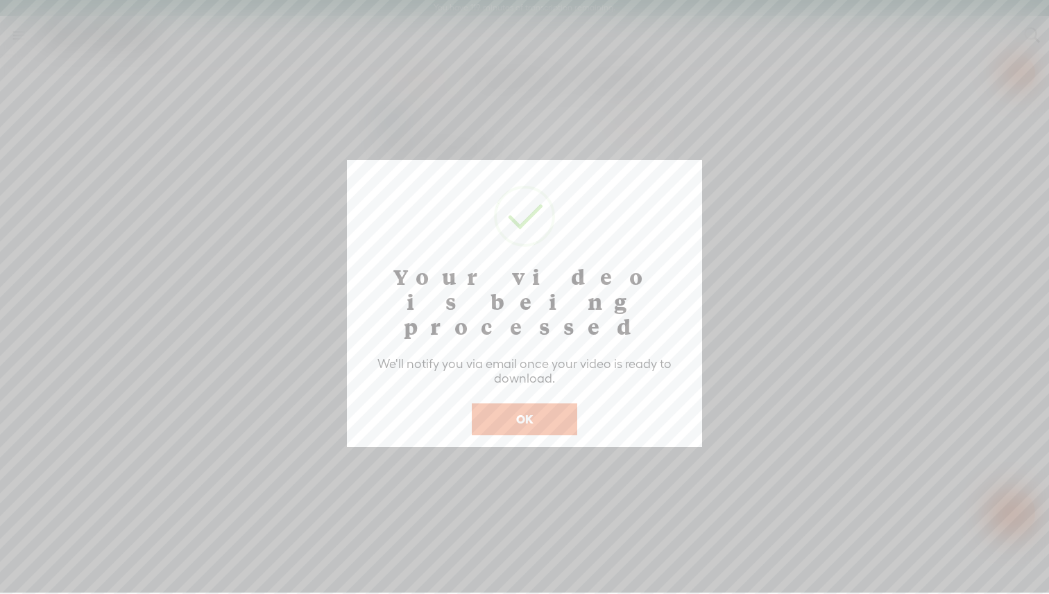
click at [601, 262] on div "Your video is being processed We'll notify you via email once your video is rea…" at bounding box center [524, 303] width 355 height 287
click at [552, 404] on button "OK" at bounding box center [524, 420] width 105 height 32
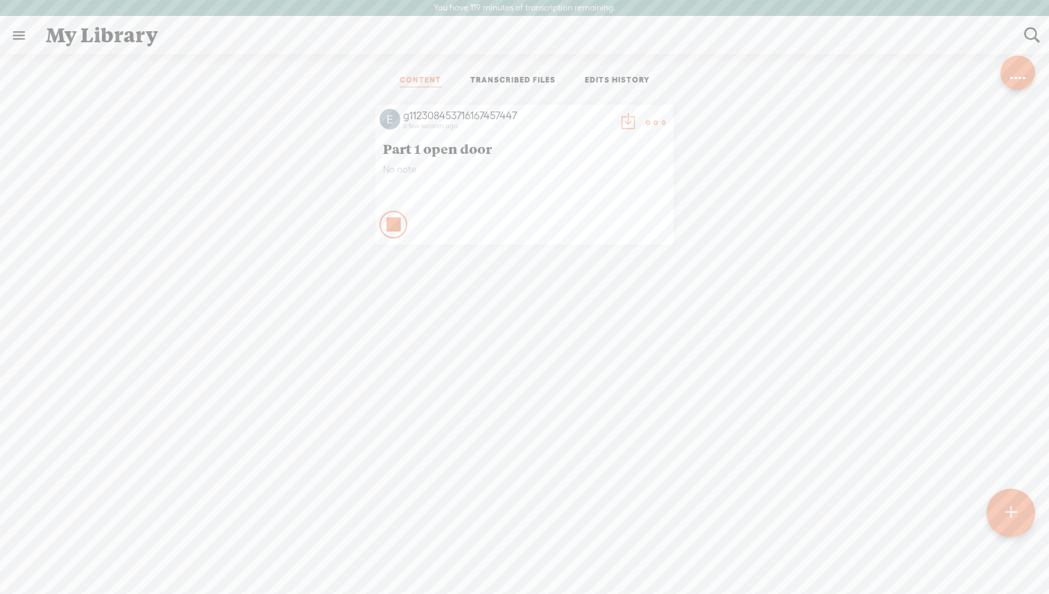
click at [491, 85] on link "TRANSCRIBED FILES" at bounding box center [512, 81] width 85 height 12
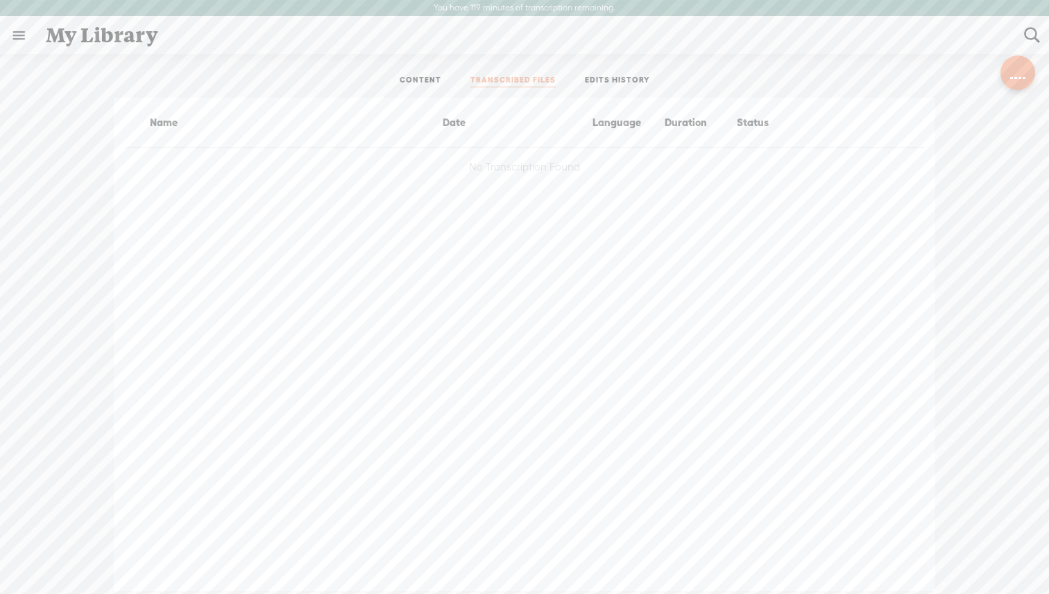
click at [427, 79] on link "CONTENT" at bounding box center [420, 81] width 42 height 12
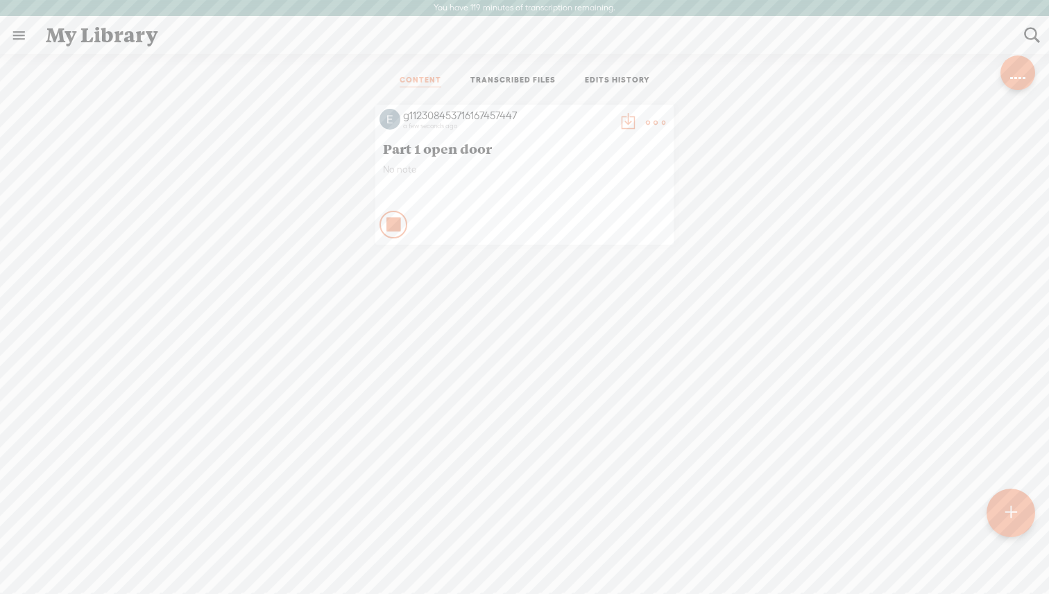
click at [525, 74] on ul "CONTENT TRANSCRIBED FILES EDITS HISTORY" at bounding box center [525, 80] width 368 height 33
click at [614, 85] on link "EDITS HISTORY" at bounding box center [617, 81] width 65 height 12
click at [415, 85] on link "CONTENT" at bounding box center [420, 81] width 42 height 12
click at [10, 39] on link at bounding box center [19, 35] width 36 height 36
click at [65, 311] on div "MY LIBRARY" at bounding box center [81, 310] width 64 height 12
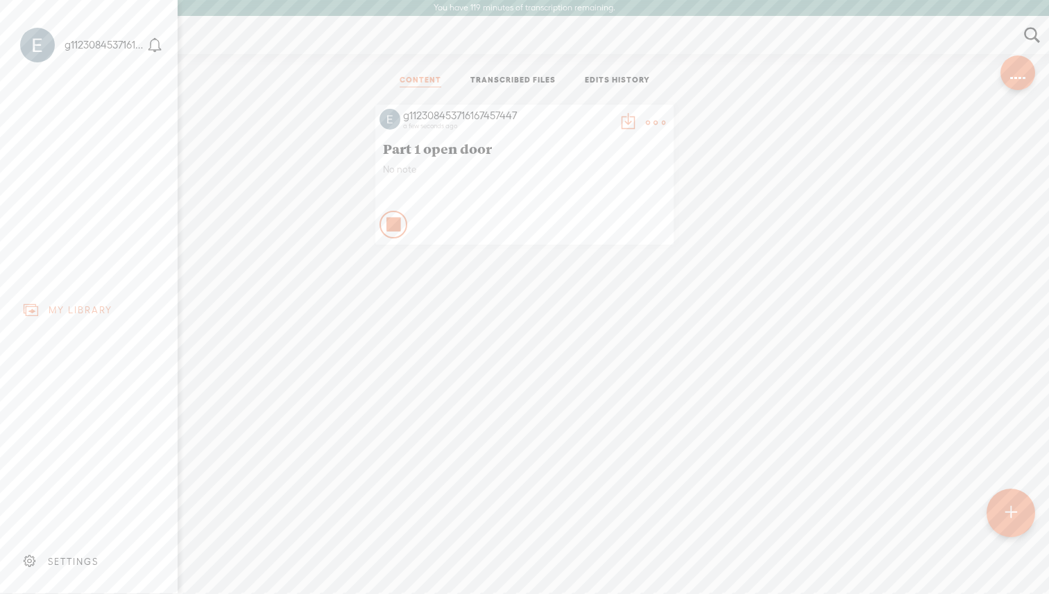
click at [53, 561] on div "SETTINGS" at bounding box center [73, 562] width 51 height 12
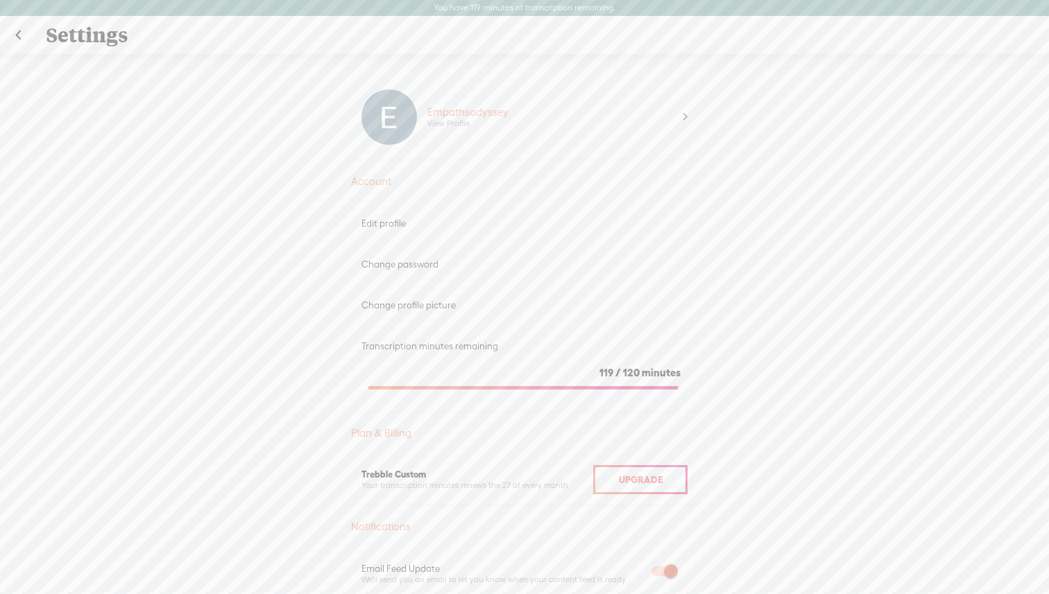
click at [22, 35] on link at bounding box center [18, 35] width 35 height 36
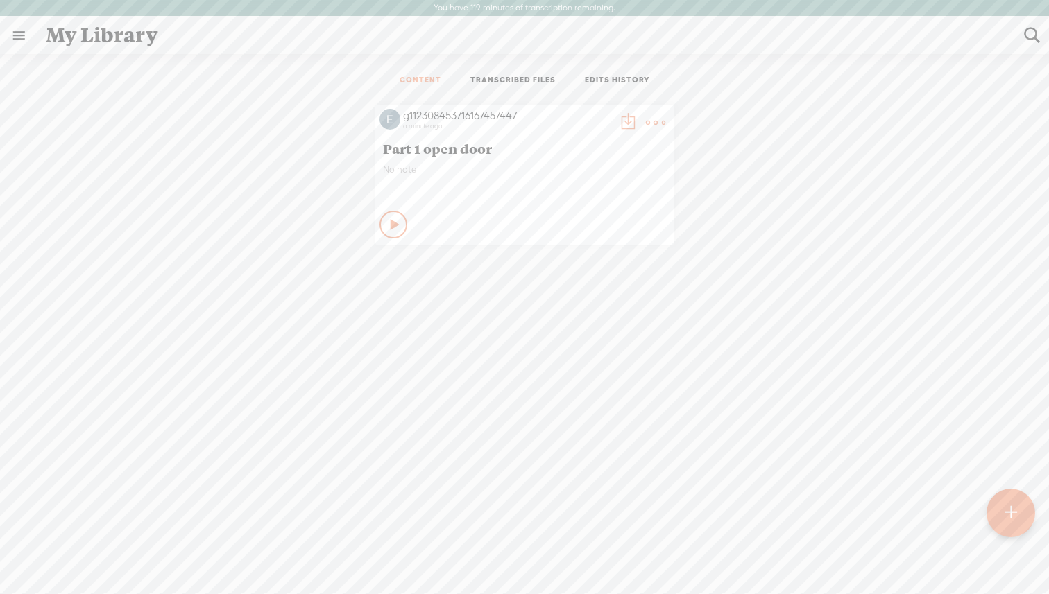
click at [662, 119] on icon at bounding box center [656, 123] width 28 height 28
click at [440, 369] on div "g112308453716167457447 a minute ago Part 1 open door No note Play Content" at bounding box center [524, 371] width 1028 height 546
click at [522, 76] on link "TRANSCRIBED FILES" at bounding box center [512, 81] width 85 height 12
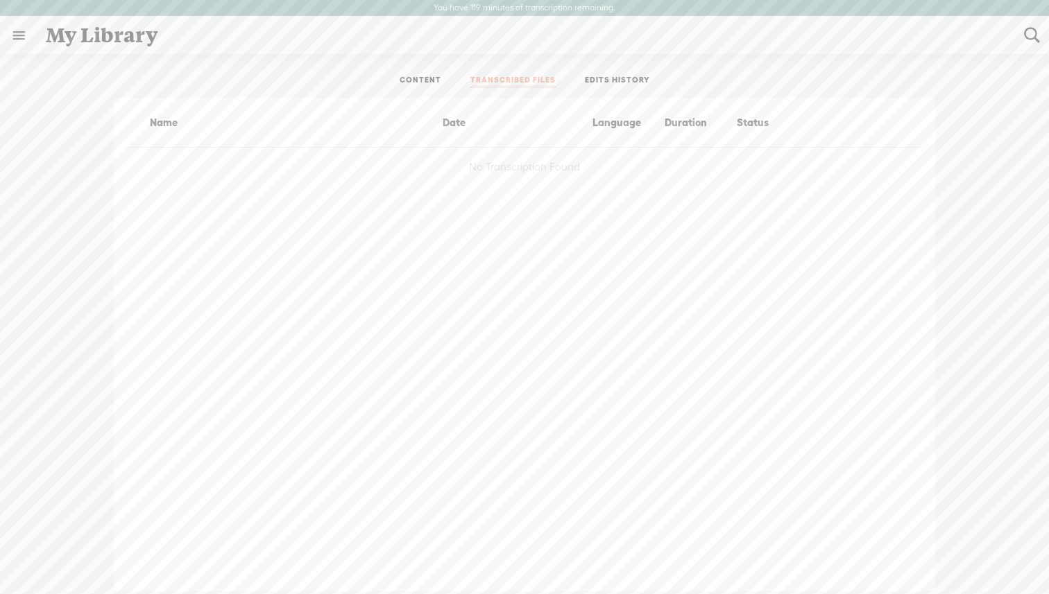
click at [619, 71] on ul "CONTENT TRANSCRIBED FILES EDITS HISTORY" at bounding box center [525, 80] width 368 height 33
click at [617, 78] on link "EDITS HISTORY" at bounding box center [617, 81] width 65 height 12
click at [401, 71] on ul "CONTENT TRANSCRIBED FILES EDITS HISTORY" at bounding box center [525, 80] width 368 height 33
click at [418, 71] on ul "CONTENT TRANSCRIBED FILES EDITS HISTORY" at bounding box center [525, 80] width 368 height 33
click at [20, 37] on link at bounding box center [19, 35] width 36 height 36
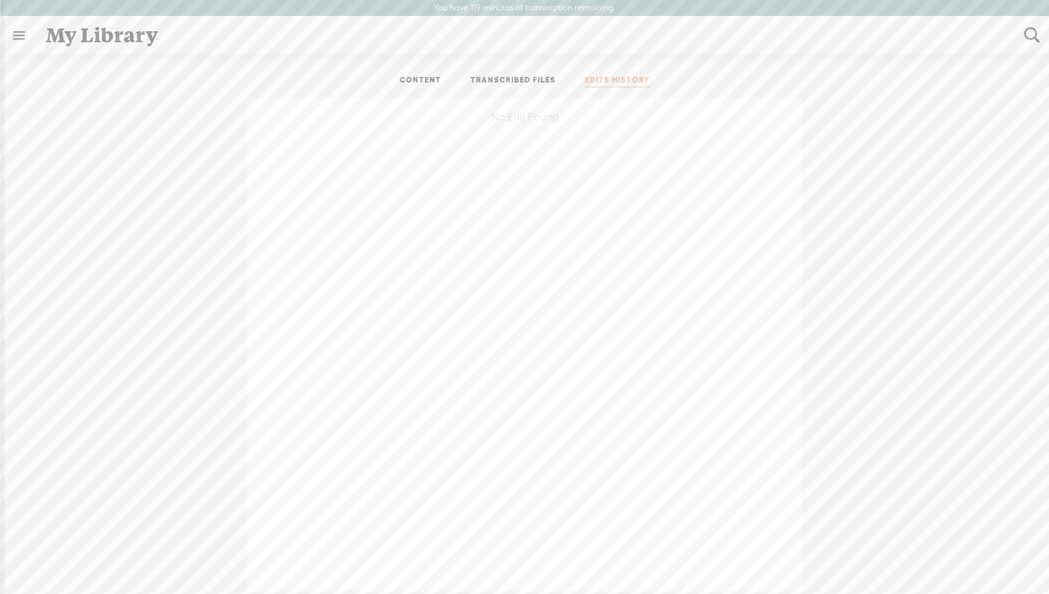
click at [418, 160] on body "You have 119 minutes of transcription remaining. Upgrade to increase your limit…" at bounding box center [524, 296] width 1049 height 593
click at [10, 32] on link at bounding box center [19, 35] width 36 height 36
click at [202, 240] on body "You have 119 minutes of transcription remaining. Upgrade to increase your limit…" at bounding box center [524, 296] width 1049 height 593
click at [103, 41] on div "My Library" at bounding box center [525, 35] width 978 height 36
click at [107, 35] on div "My Library" at bounding box center [525, 35] width 978 height 36
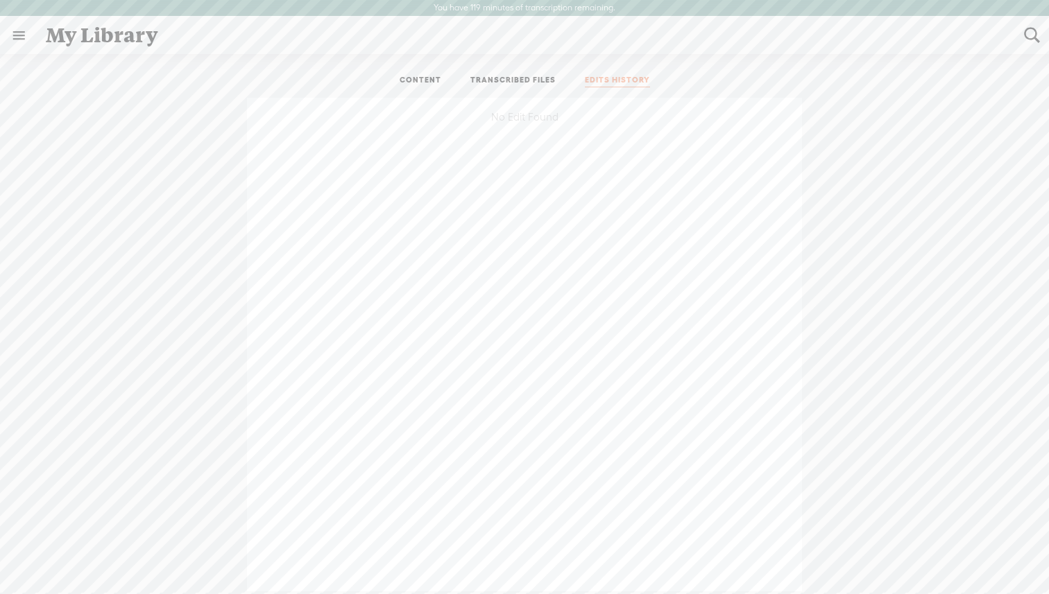
click at [17, 22] on link at bounding box center [19, 35] width 36 height 36
click at [258, 83] on body "You have 119 minutes of transcription remaining. Upgrade to increase your limit…" at bounding box center [524, 296] width 1049 height 593
click at [646, 68] on ul "CONTENT TRANSCRIBED FILES EDITS HISTORY" at bounding box center [525, 80] width 368 height 33
click at [628, 83] on link "EDITS HISTORY" at bounding box center [617, 81] width 65 height 12
click at [431, 68] on ul "CONTENT TRANSCRIBED FILES EDITS HISTORY" at bounding box center [525, 80] width 368 height 33
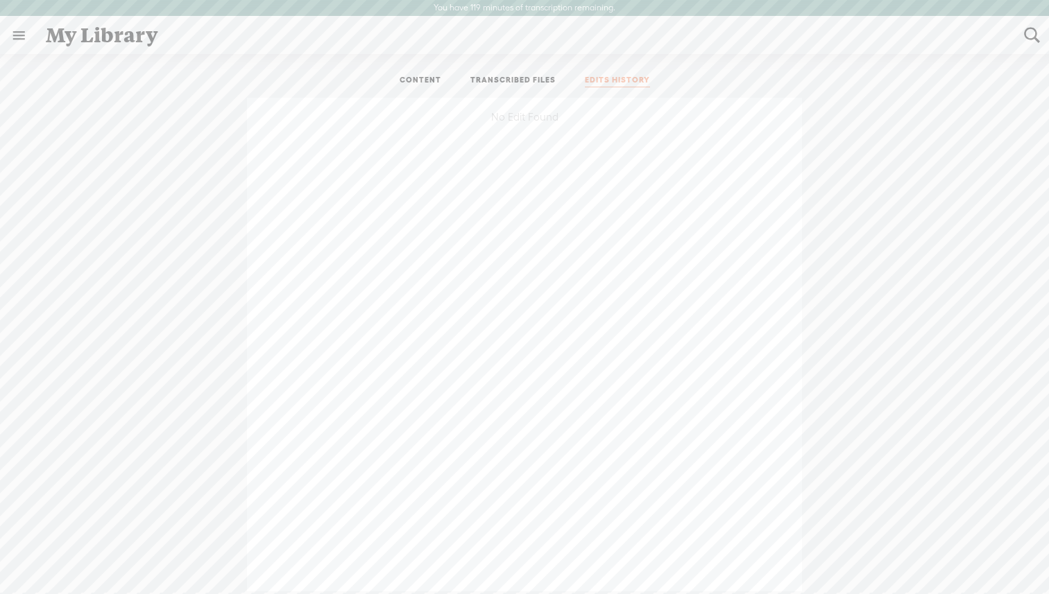
click at [415, 77] on link "CONTENT" at bounding box center [420, 81] width 42 height 12
click at [422, 146] on span "Part 1 open door" at bounding box center [524, 148] width 283 height 17
click at [666, 121] on div "g112308453716167457447 a minute ago Part 1 open door No note Play Content" at bounding box center [524, 175] width 298 height 140
click at [658, 121] on t at bounding box center [655, 122] width 19 height 19
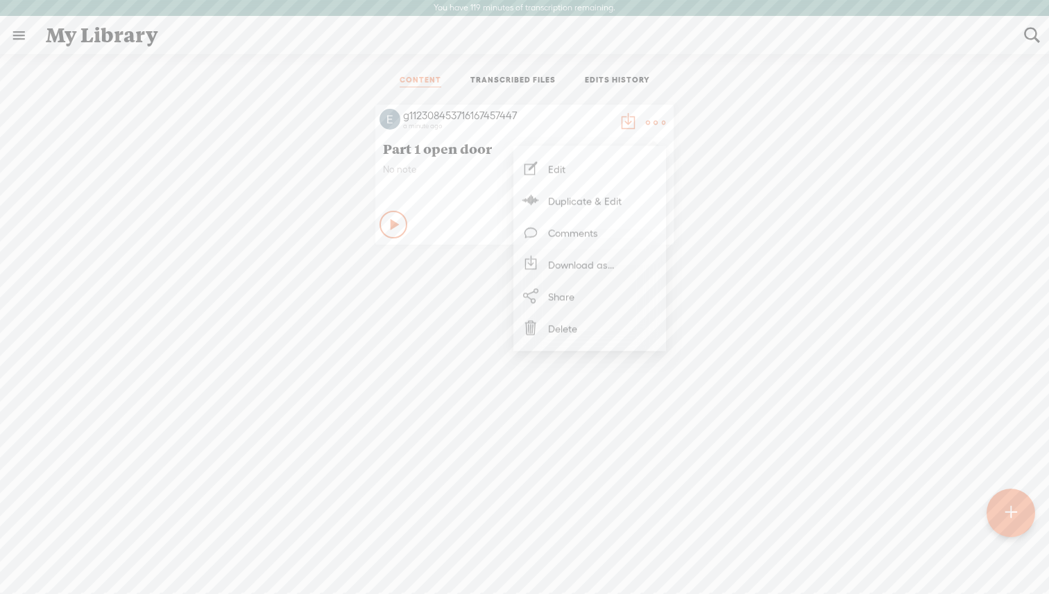
click at [404, 126] on div "a minute ago" at bounding box center [507, 126] width 208 height 8
click at [429, 116] on div "g112308453716167457447" at bounding box center [507, 116] width 208 height 14
click at [432, 144] on span "Part 1 open door" at bounding box center [524, 148] width 283 height 17
click at [399, 166] on span "No note" at bounding box center [524, 170] width 283 height 12
click at [388, 120] on img at bounding box center [389, 119] width 21 height 21
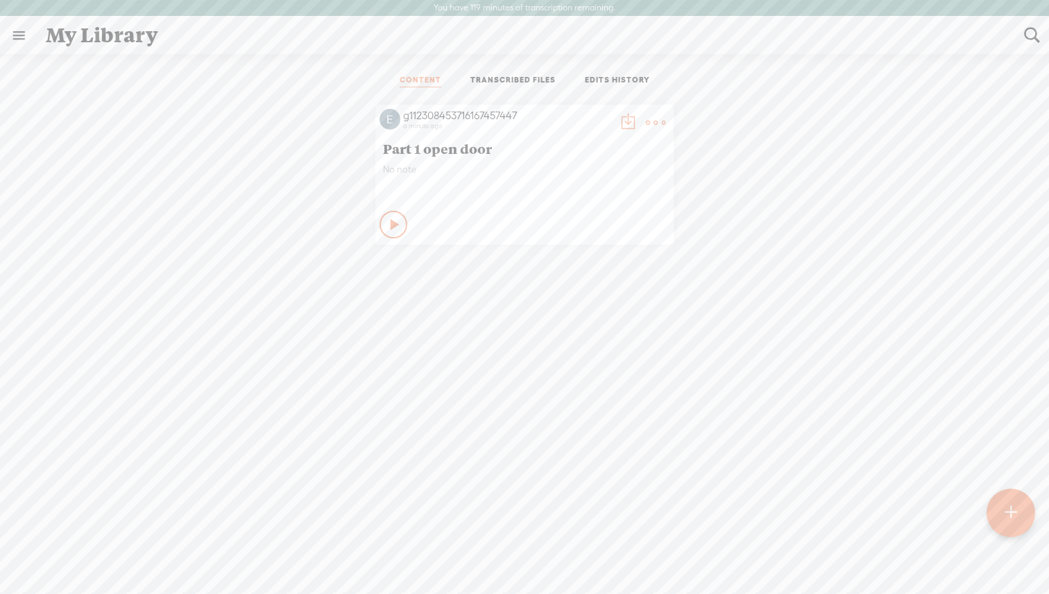
click at [546, 85] on link "TRANSCRIBED FILES" at bounding box center [512, 81] width 85 height 12
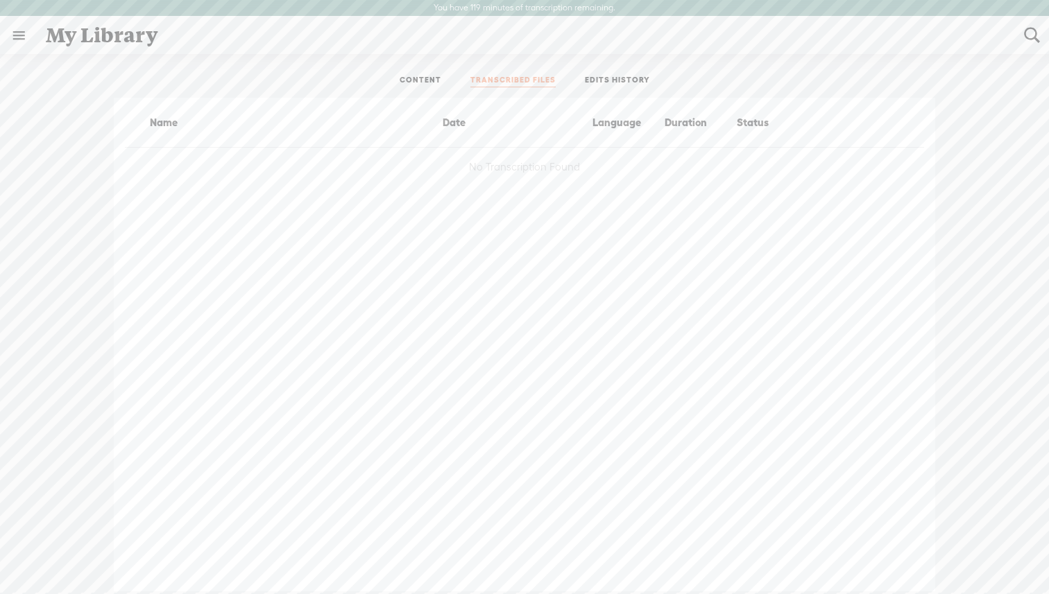
click at [621, 78] on link "EDITS HISTORY" at bounding box center [617, 81] width 65 height 12
click at [407, 76] on link "CONTENT" at bounding box center [420, 81] width 42 height 12
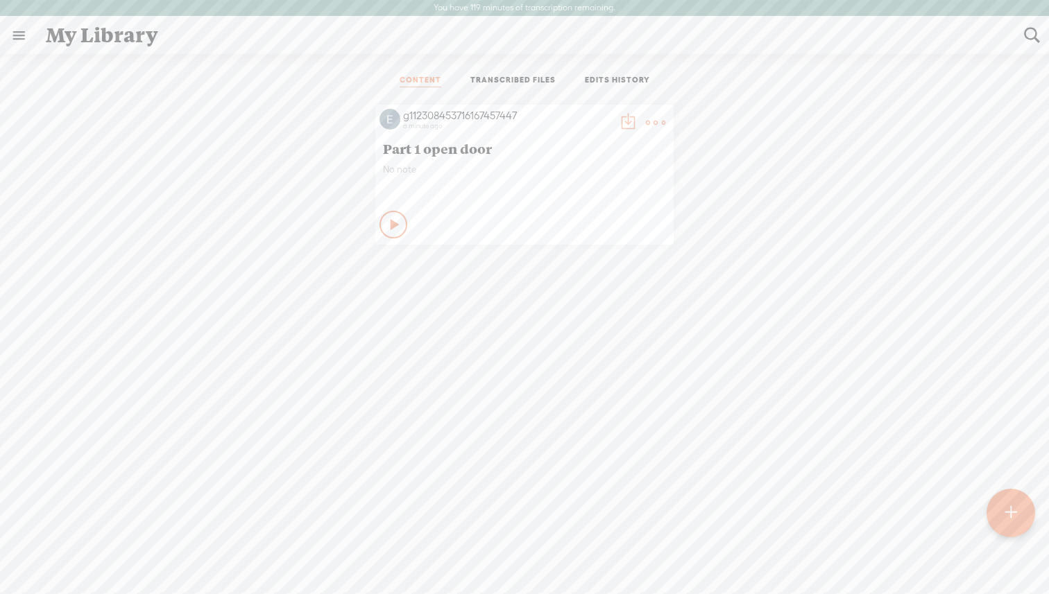
click at [22, 35] on link at bounding box center [19, 35] width 36 height 36
click at [101, 36] on div "g112308453716167457447" at bounding box center [76, 44] width 133 height 69
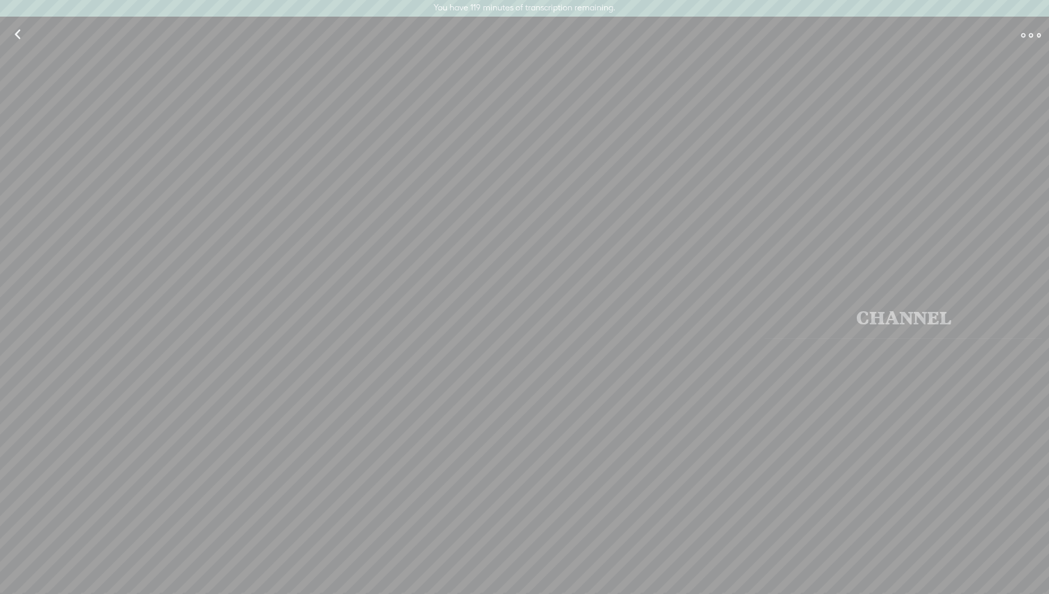
click at [101, 45] on div "Edit" at bounding box center [524, 34] width 1049 height 37
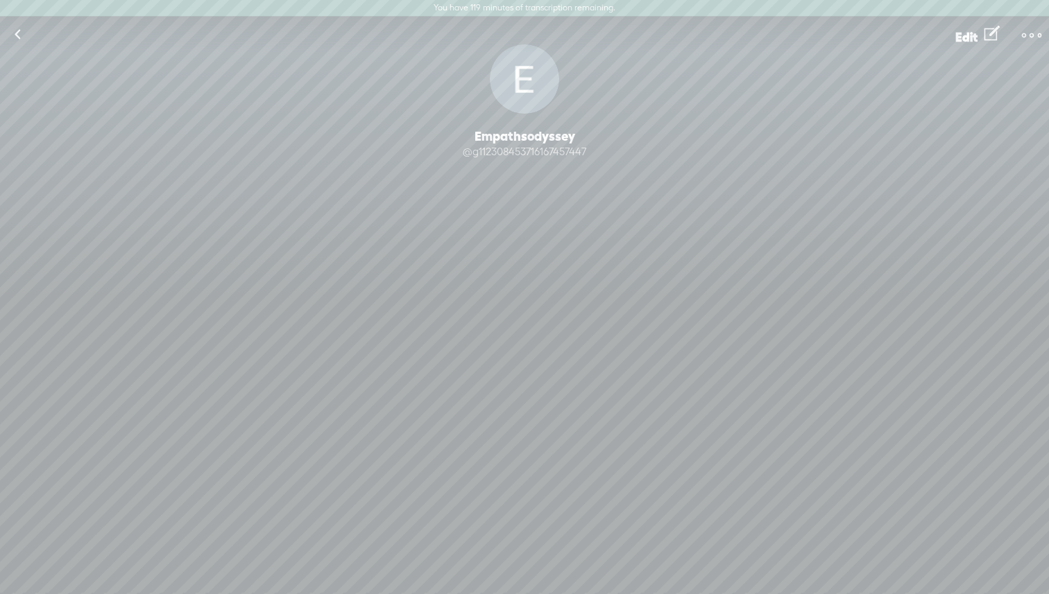
click at [7, 38] on link at bounding box center [17, 35] width 35 height 36
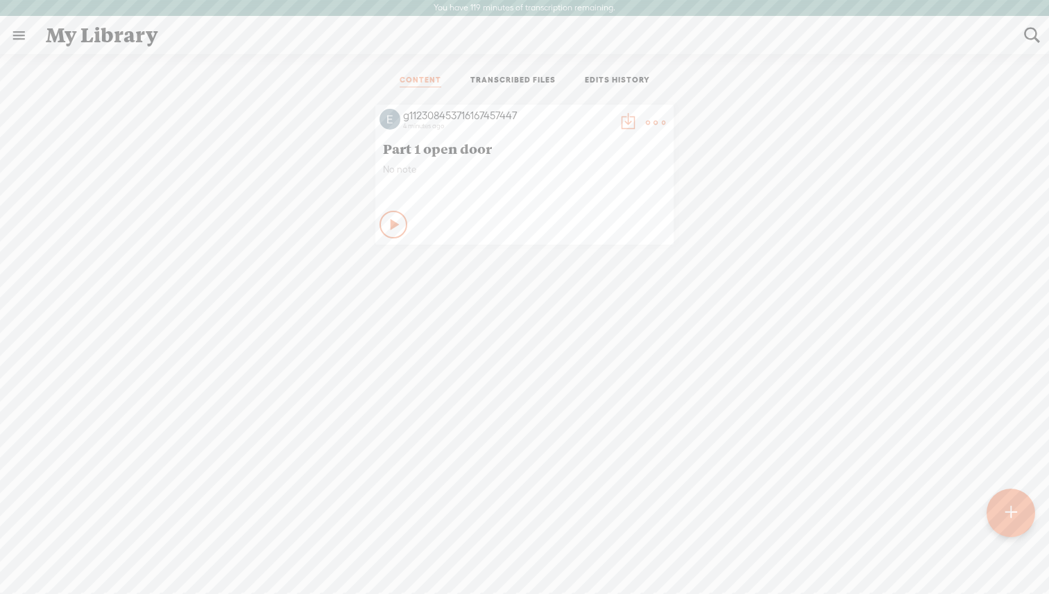
click at [23, 19] on link at bounding box center [19, 35] width 36 height 36
click at [31, 558] on icon at bounding box center [30, 562] width 15 height 14
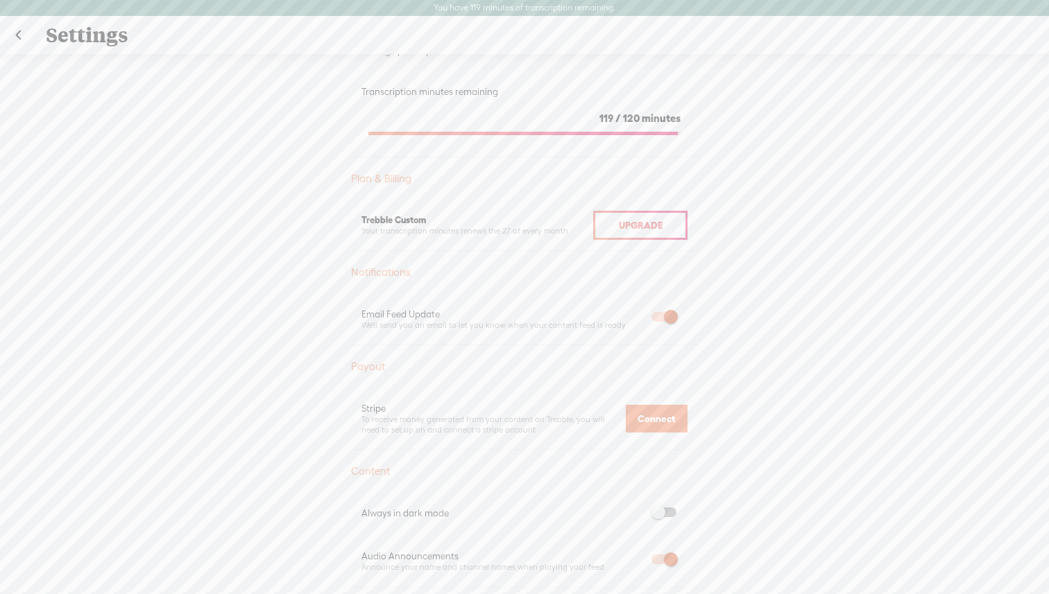
scroll to position [258, 0]
click at [24, 29] on link at bounding box center [18, 35] width 35 height 36
